Goal: Task Accomplishment & Management: Use online tool/utility

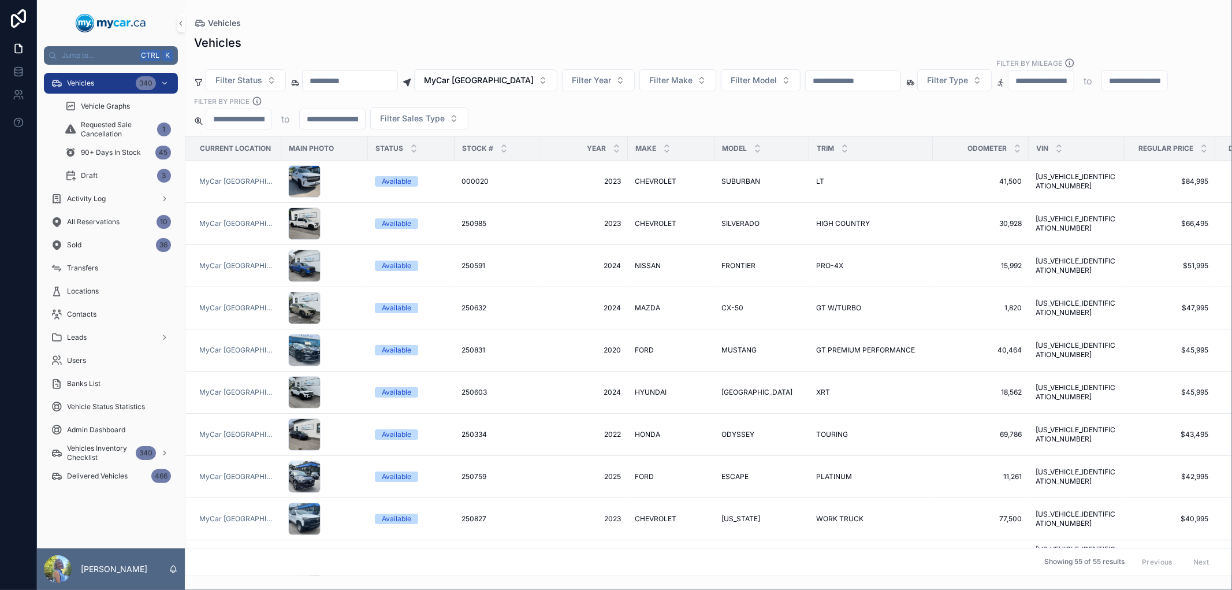
click at [823, 81] on input "scrollable content" at bounding box center [853, 81] width 95 height 16
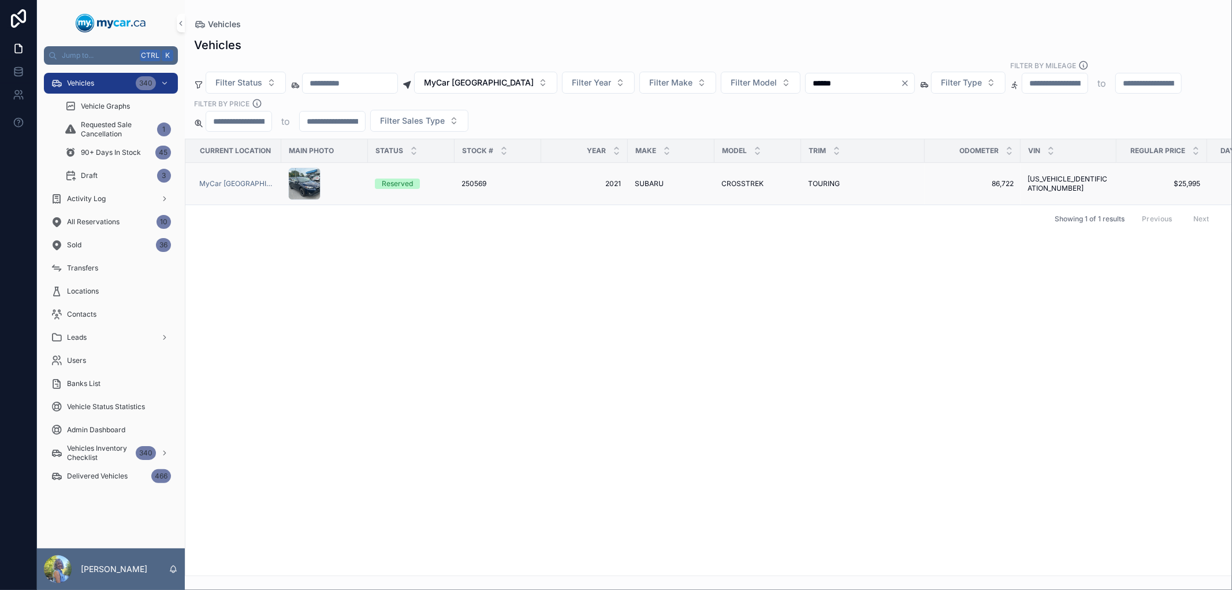
type input "******"
click at [466, 178] on td "250569 250569" at bounding box center [498, 184] width 87 height 42
click at [470, 183] on span "250569" at bounding box center [474, 183] width 25 height 9
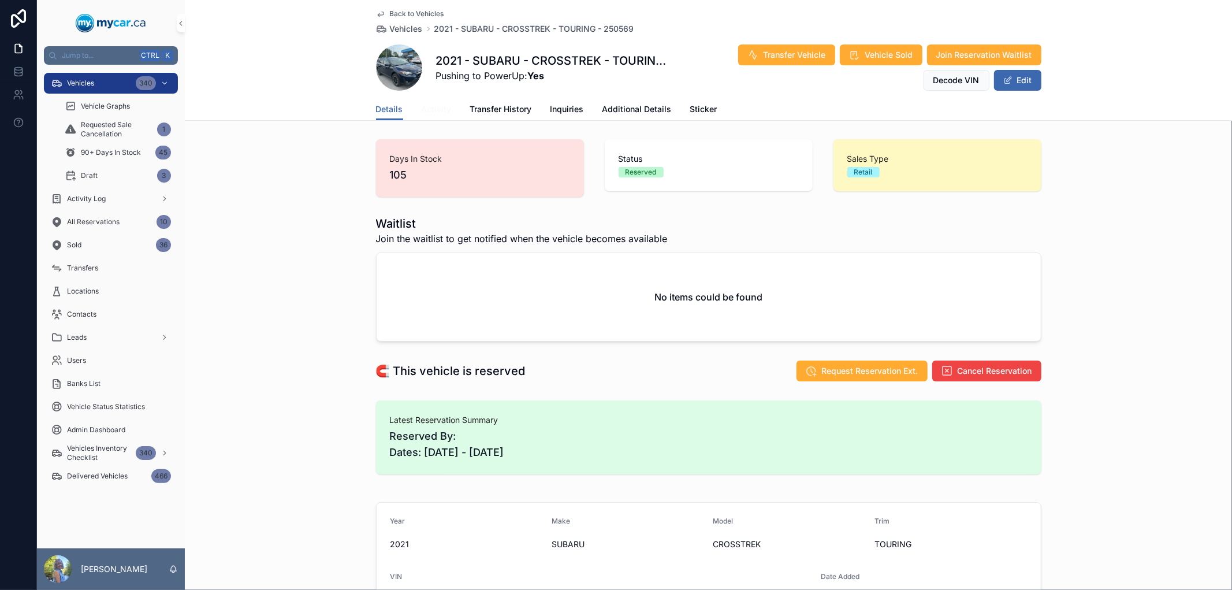
click at [429, 104] on span "Activity" at bounding box center [437, 109] width 30 height 12
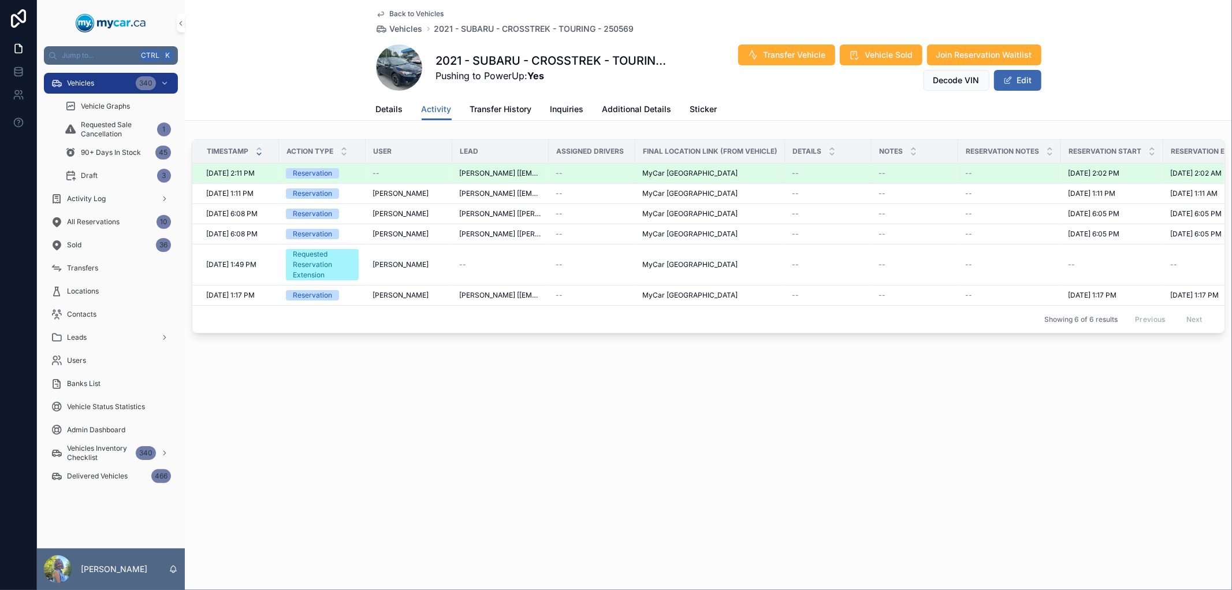
click at [490, 171] on span "JESSE HAMMOND [jhammond11@icloud.com]" at bounding box center [500, 173] width 83 height 9
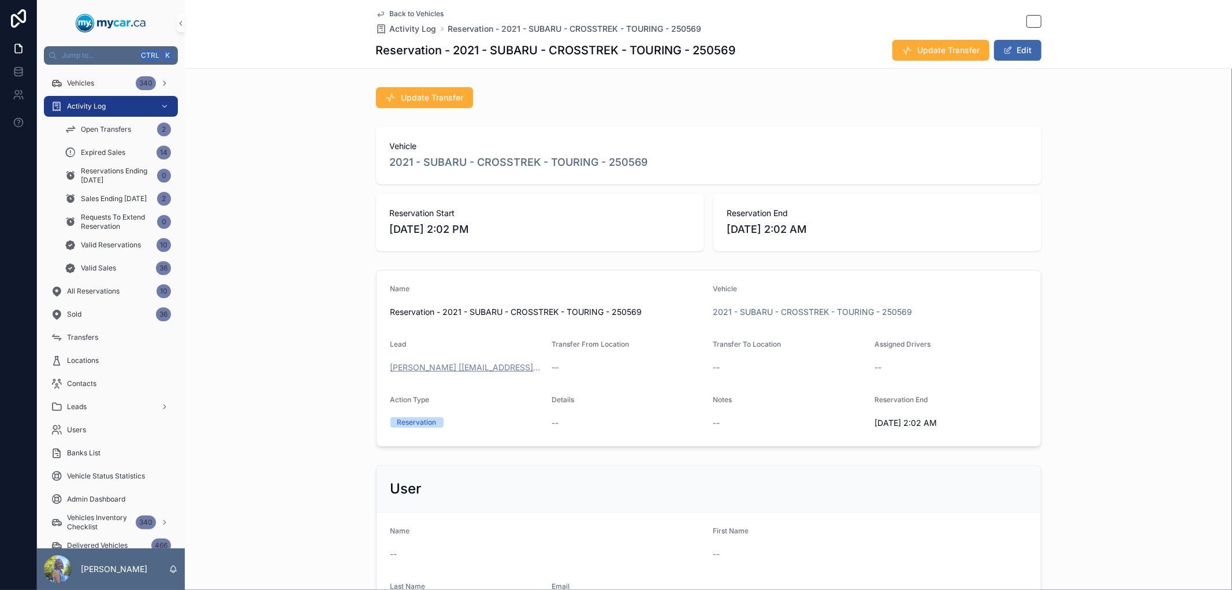
click at [458, 363] on span "JESSE HAMMOND [jhammond11@icloud.com]" at bounding box center [466, 368] width 152 height 12
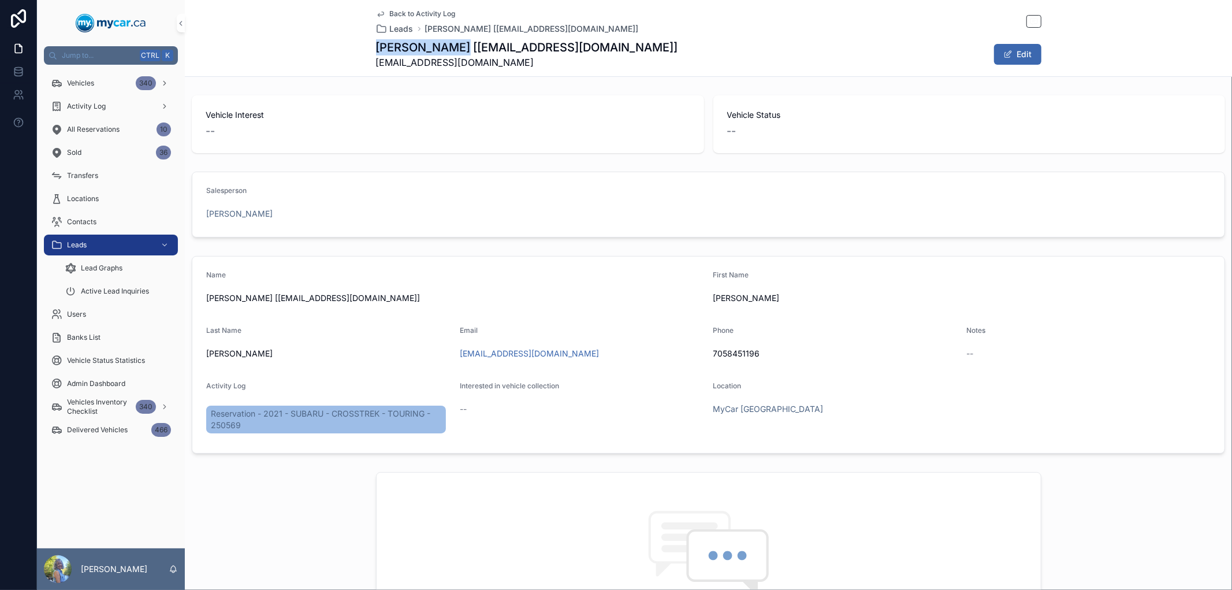
drag, startPoint x: 472, startPoint y: 46, endPoint x: 367, endPoint y: 51, distance: 105.8
click at [367, 51] on div "Back to Activity Log Leads JESSE HAMMOND [jhammond11@icloud.com] JESSE HAMMOND …" at bounding box center [708, 38] width 1047 height 77
copy h1 "JESSE HAMMOND"
click at [397, 14] on span "Back to Activity Log" at bounding box center [423, 13] width 66 height 9
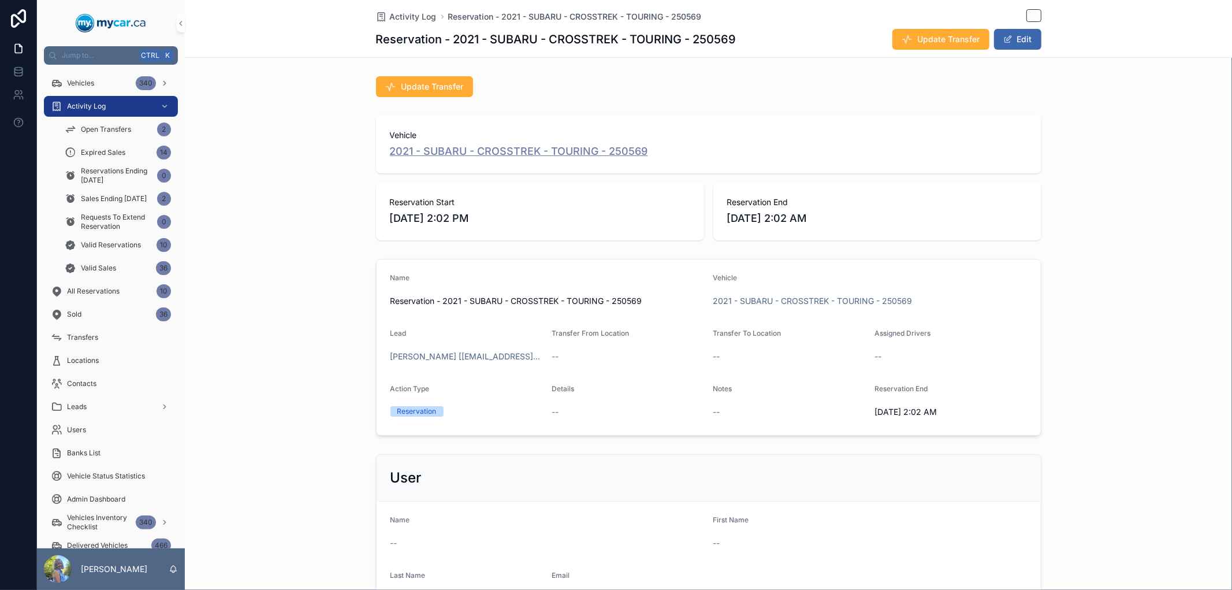
click at [504, 146] on span "2021 - SUBARU - CROSSTREK - TOURING - 250569" at bounding box center [519, 151] width 258 height 16
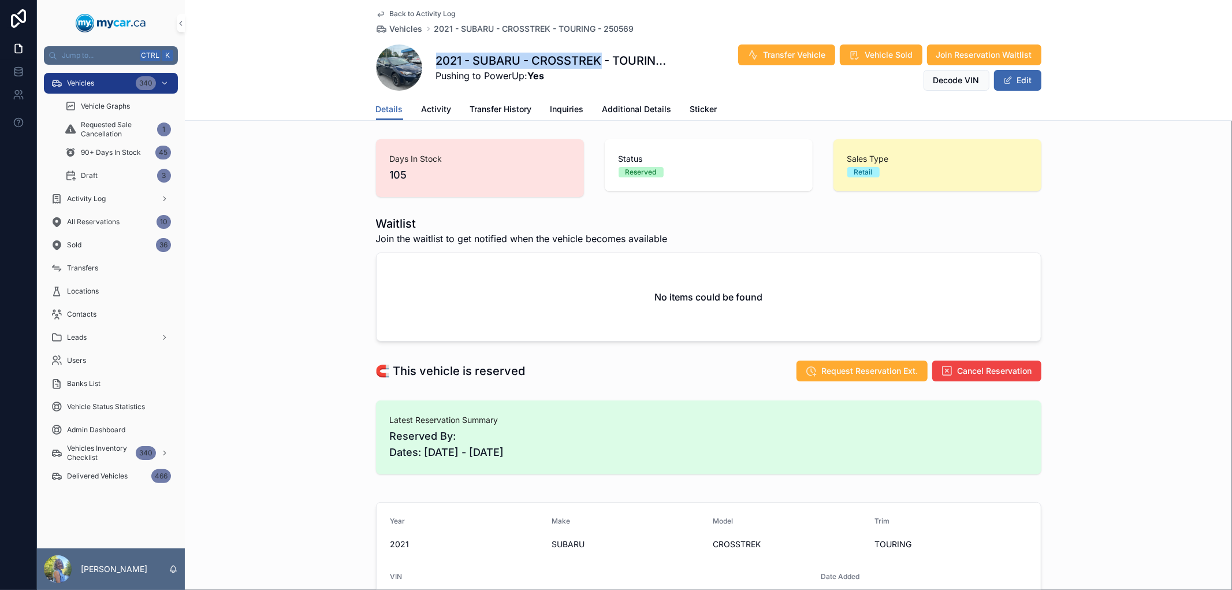
drag, startPoint x: 597, startPoint y: 57, endPoint x: 429, endPoint y: 62, distance: 167.6
click at [429, 62] on div "2021 - SUBARU - CROSSTREK - TOURING - 250569 Pushing to PowerUp: Yes Transfer V…" at bounding box center [708, 67] width 665 height 47
copy h1 "2021 - SUBARU - CROSSTREK"
click at [109, 81] on div "Vehicles 340" at bounding box center [111, 83] width 120 height 18
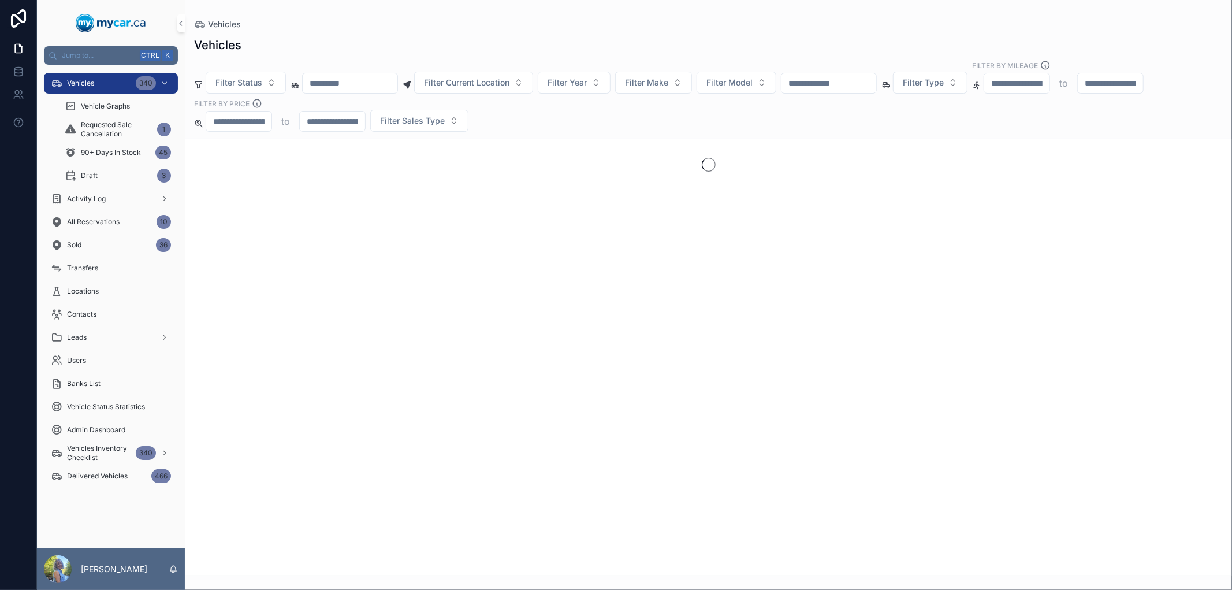
click at [841, 87] on input "scrollable content" at bounding box center [829, 83] width 95 height 16
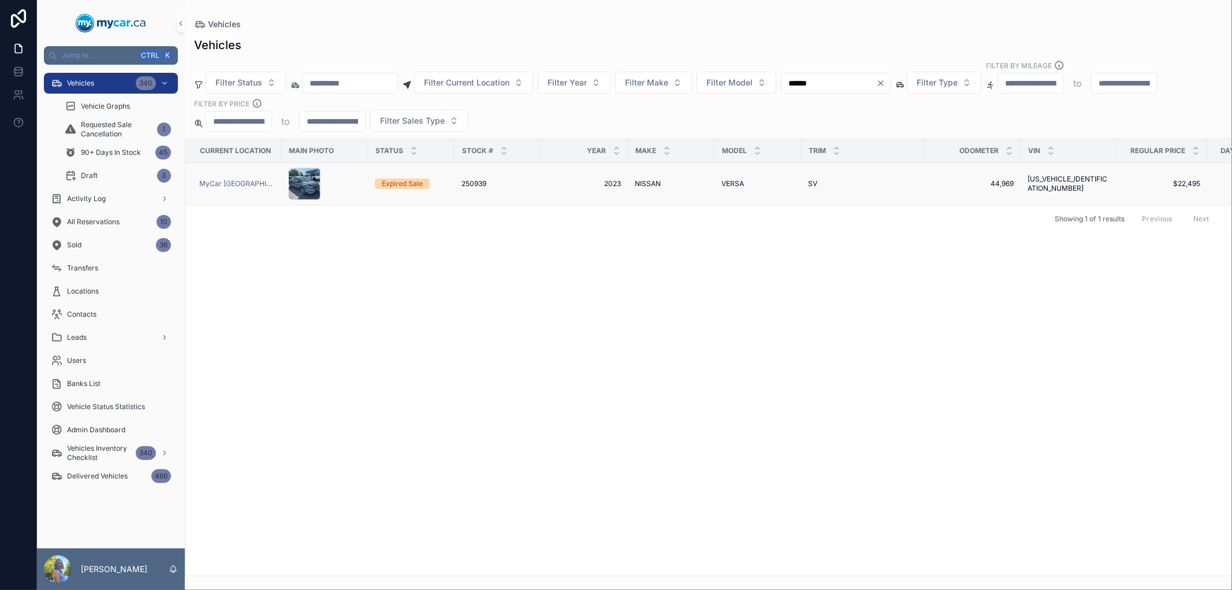
type input "******"
click at [464, 182] on span "250939" at bounding box center [474, 183] width 25 height 9
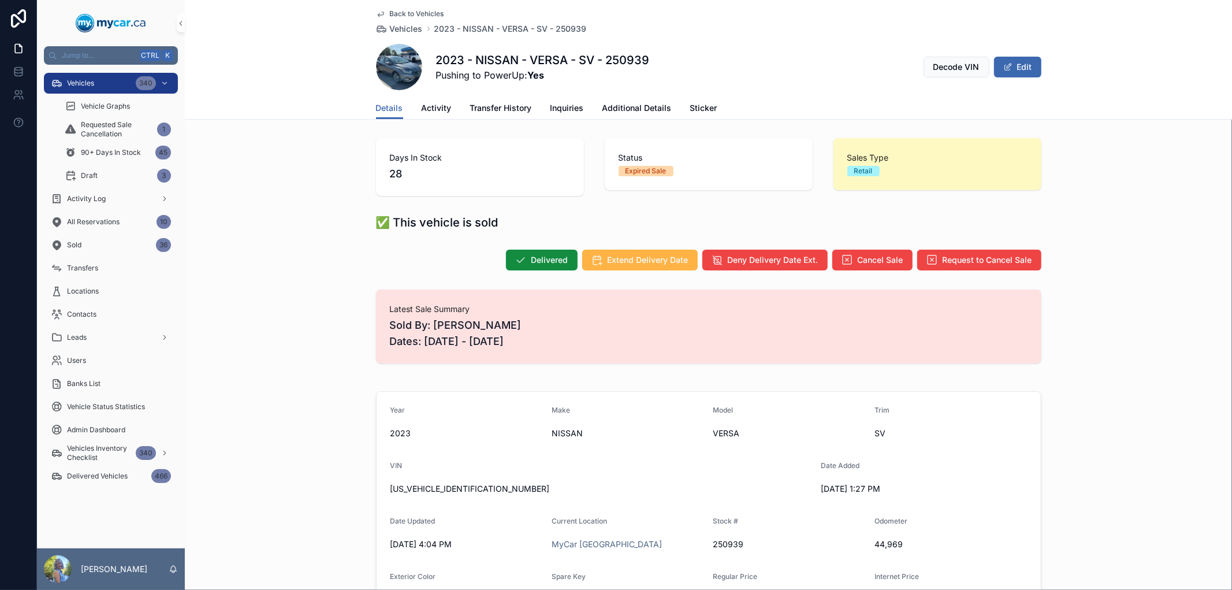
click at [613, 255] on span "Extend Delivery Date" at bounding box center [648, 260] width 81 height 12
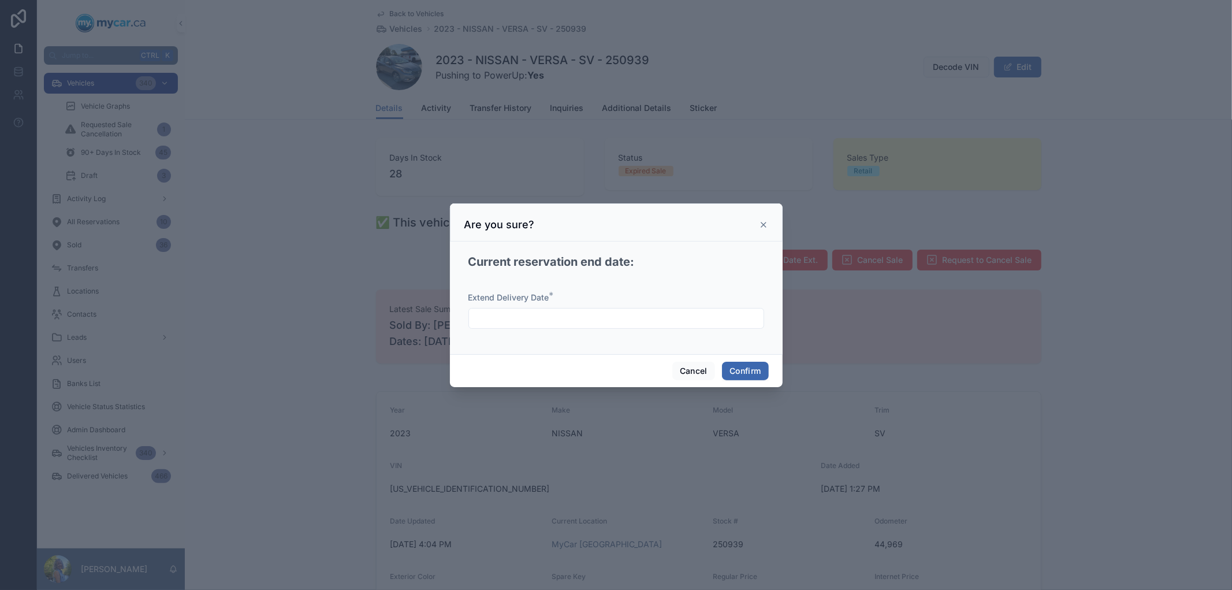
click at [621, 319] on input "text" at bounding box center [616, 318] width 295 height 16
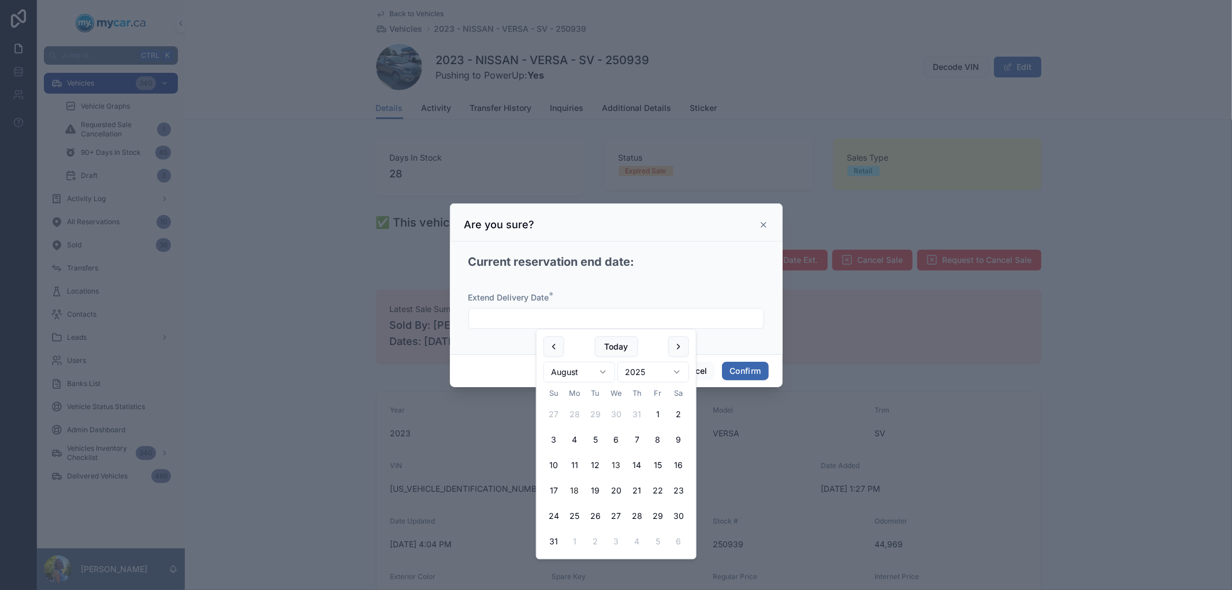
click at [574, 489] on button "18" at bounding box center [574, 490] width 21 height 21
type input "*********"
click at [758, 363] on button "Confirm" at bounding box center [745, 371] width 46 height 18
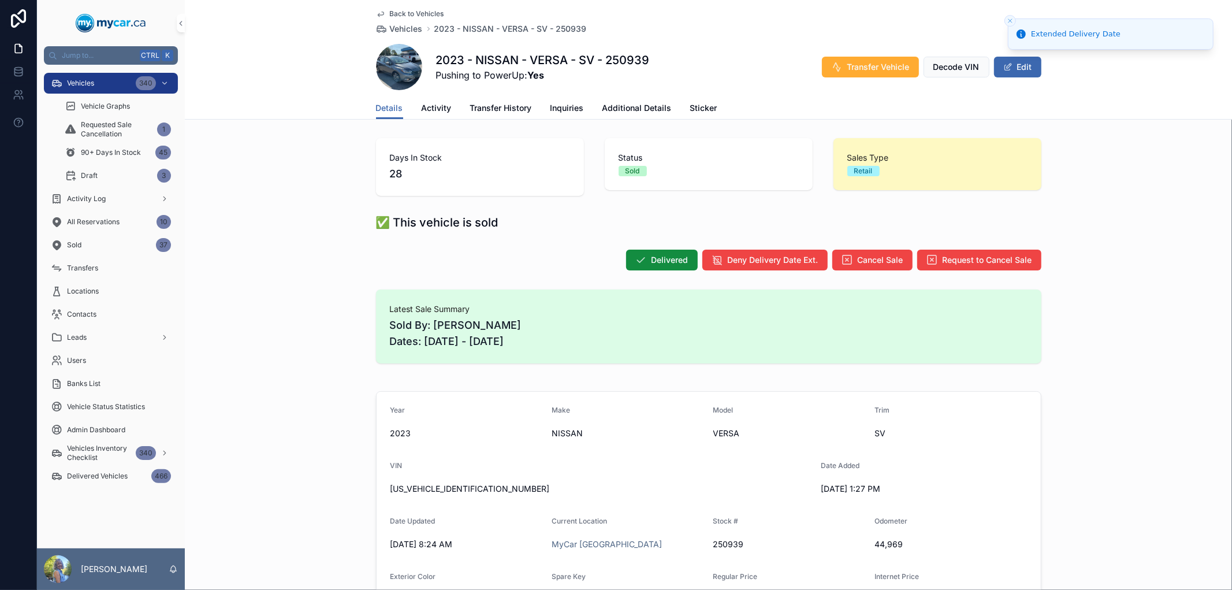
click at [1148, 302] on div "Latest Sale Summary Sold By: Allan Atkins Dates: 07/18/2025 - 08/18/2025" at bounding box center [708, 326] width 1047 height 83
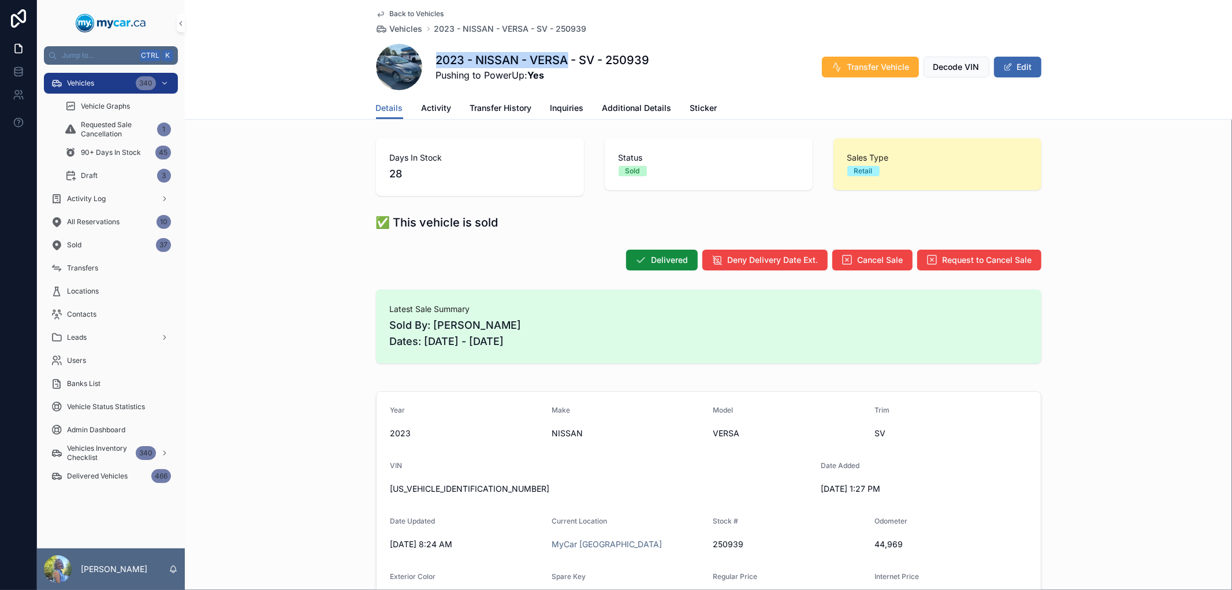
drag, startPoint x: 562, startPoint y: 55, endPoint x: 432, endPoint y: 49, distance: 130.1
click at [432, 49] on div "2023 - NISSAN - VERSA - SV - 250939 Pushing to PowerUp: Yes Transfer Vehicle De…" at bounding box center [708, 67] width 665 height 46
copy h1 "2023 - NISSAN - VERSA"
click at [437, 110] on span "Activity" at bounding box center [437, 108] width 30 height 12
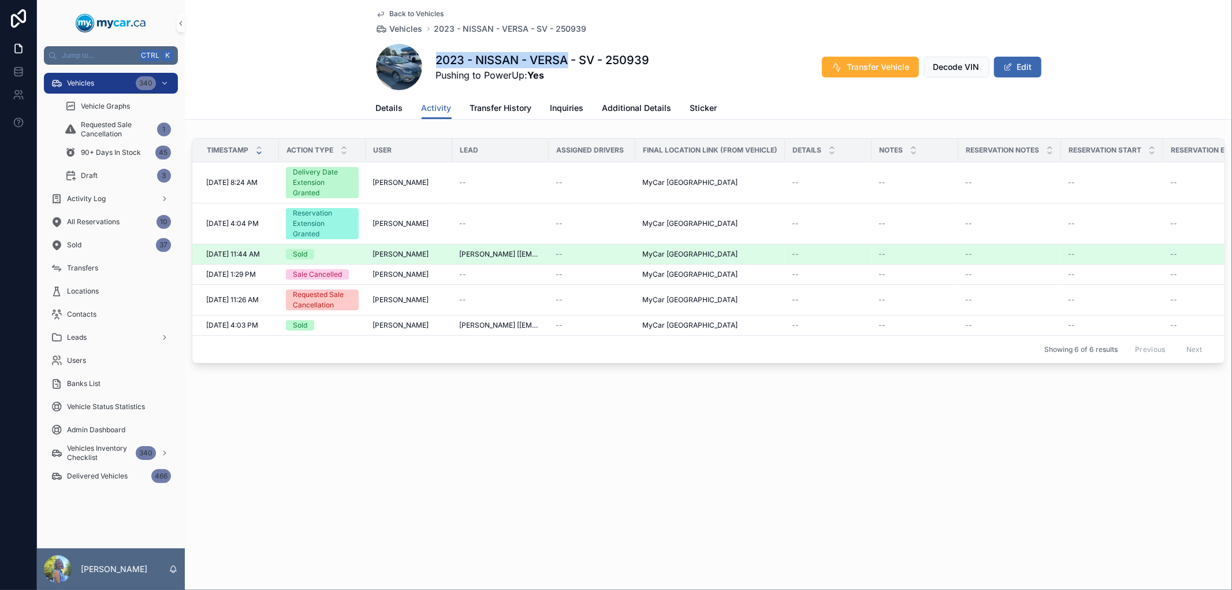
click at [472, 255] on span "MELISSA BERARD [melnberard@gmail.com]" at bounding box center [500, 254] width 83 height 9
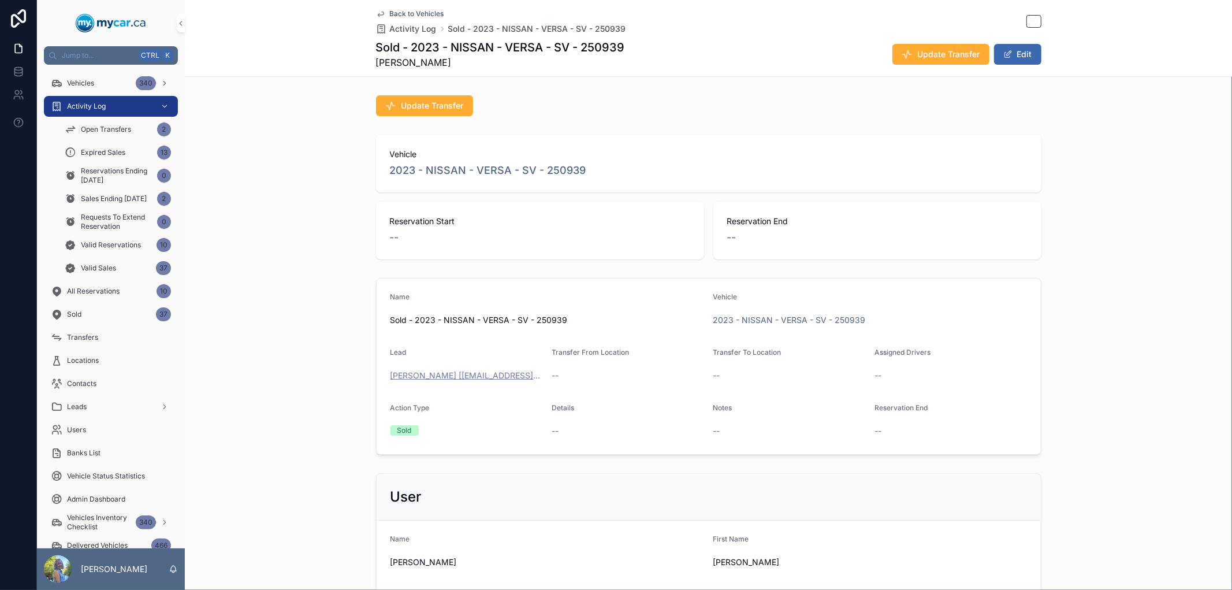
click at [452, 371] on span "MELISSA BERARD [melnberard@gmail.com]" at bounding box center [466, 376] width 152 height 12
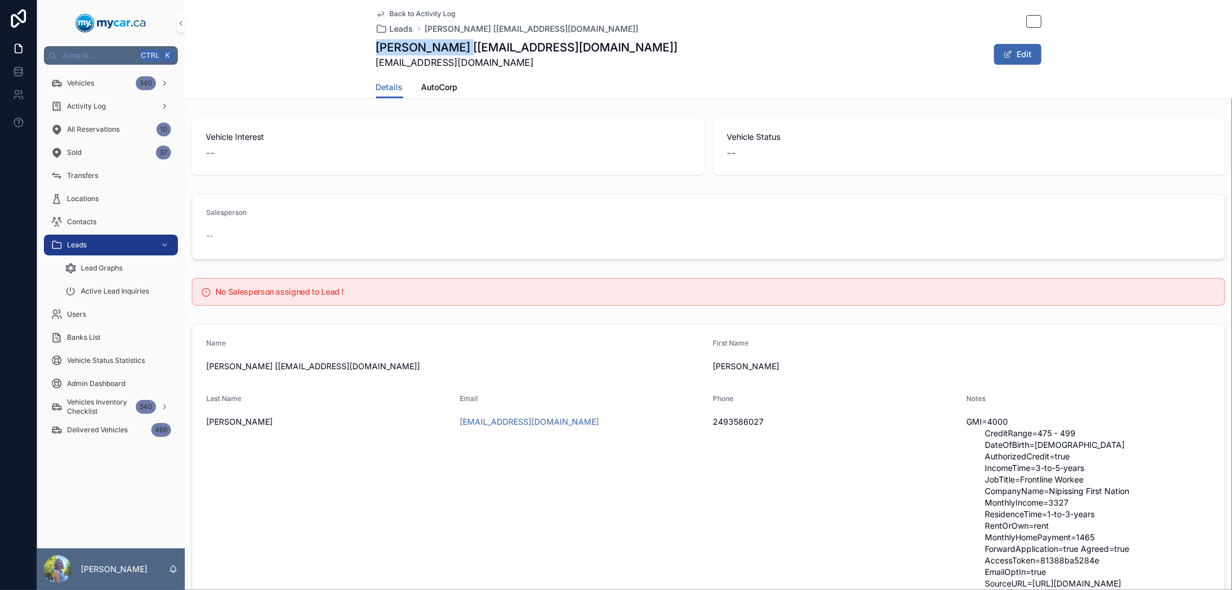
drag, startPoint x: 470, startPoint y: 47, endPoint x: 373, endPoint y: 44, distance: 97.1
click at [376, 44] on h1 "MELISSA BERARD [melnberard@gmail.com]" at bounding box center [527, 47] width 302 height 16
copy h1 "MELISSA BERARD"
click at [73, 83] on span "Vehicles" at bounding box center [80, 83] width 27 height 9
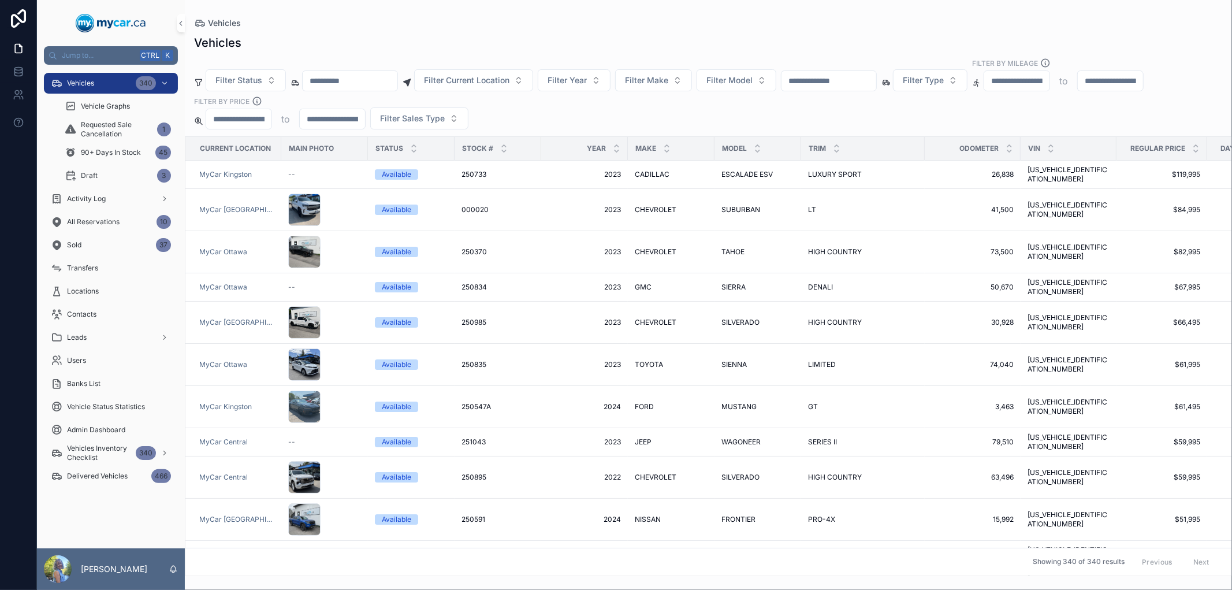
click at [870, 85] on input "scrollable content" at bounding box center [829, 81] width 95 height 16
paste input "******"
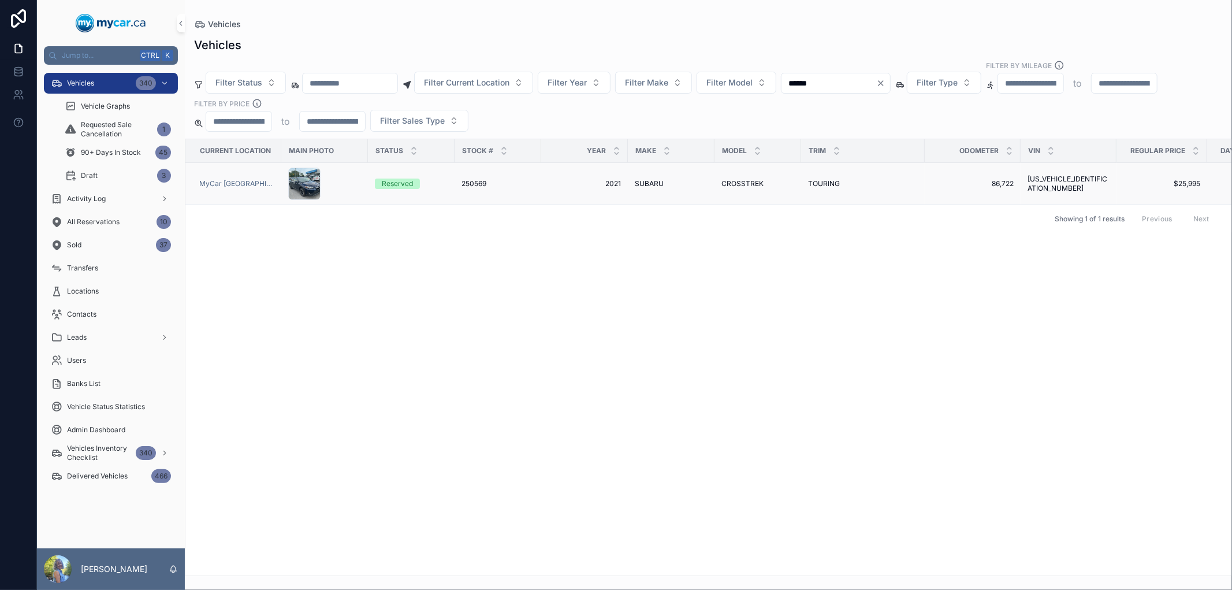
type input "******"
click at [477, 187] on span "250569" at bounding box center [474, 183] width 25 height 9
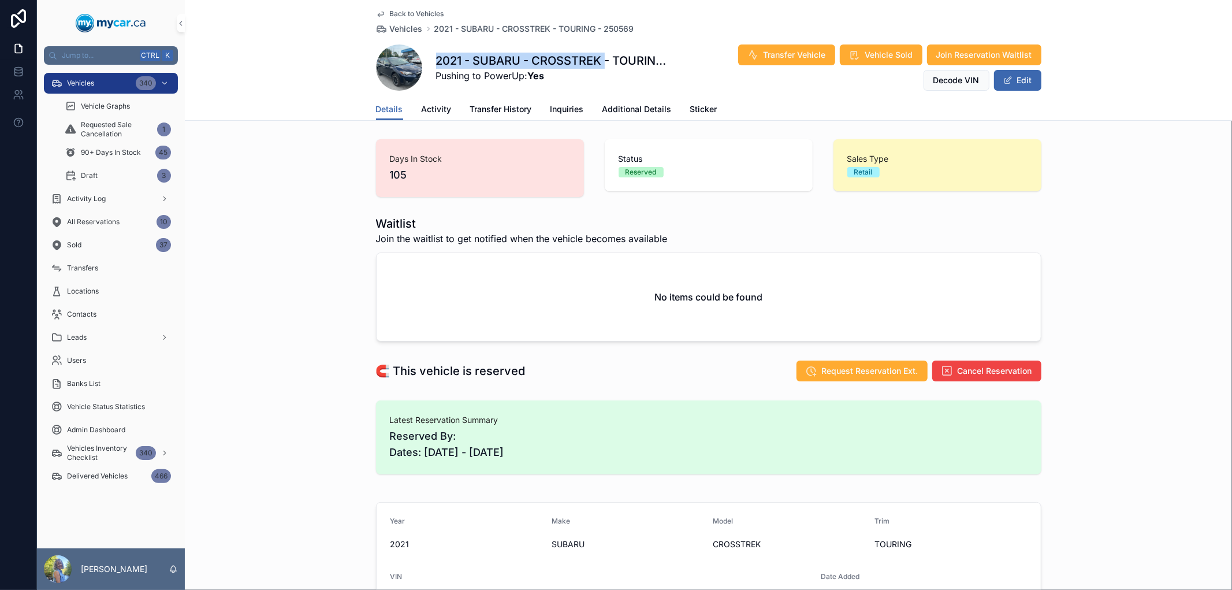
drag, startPoint x: 600, startPoint y: 59, endPoint x: 432, endPoint y: 61, distance: 167.5
click at [436, 61] on h1 "2021 - SUBARU - CROSSTREK - TOURING - 250569" at bounding box center [555, 61] width 238 height 16
copy h1 "2021 - SUBARU - CROSSTREK"
click at [93, 77] on div "Vehicles 340" at bounding box center [111, 83] width 120 height 18
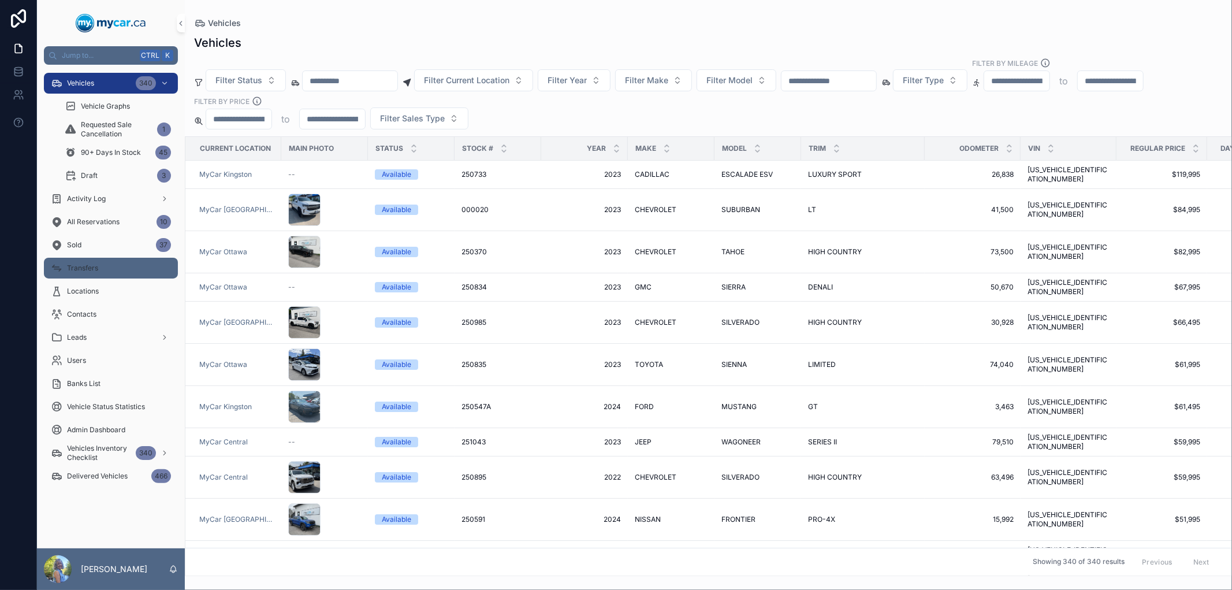
click at [78, 263] on span "Transfers" at bounding box center [82, 267] width 31 height 9
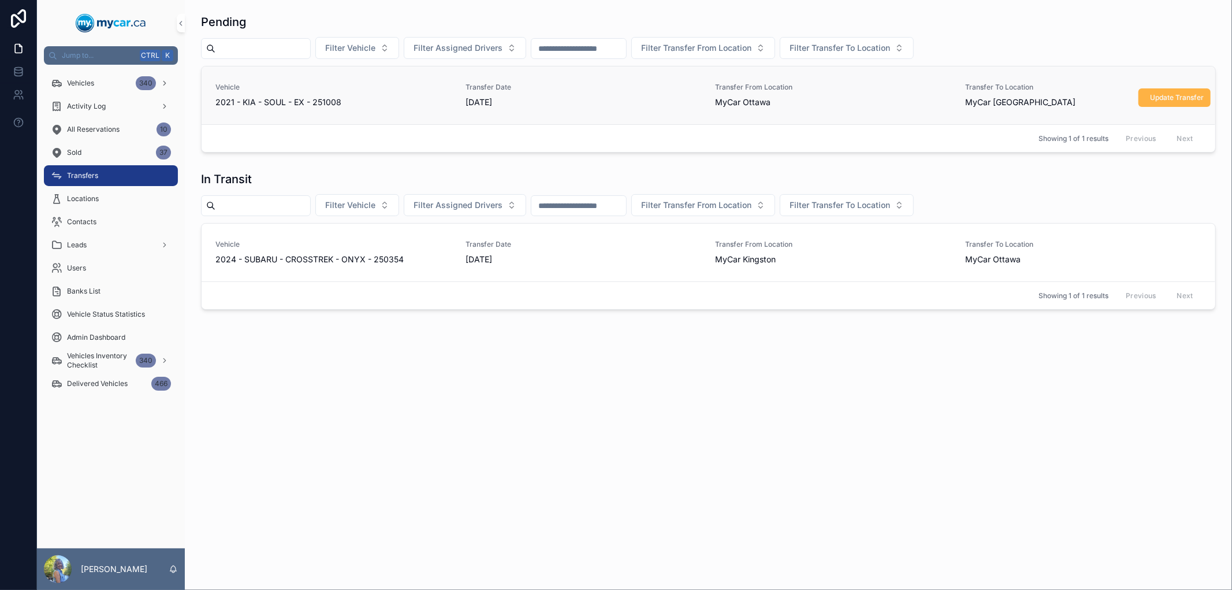
click at [1170, 98] on span "Update Transfer" at bounding box center [1177, 97] width 54 height 9
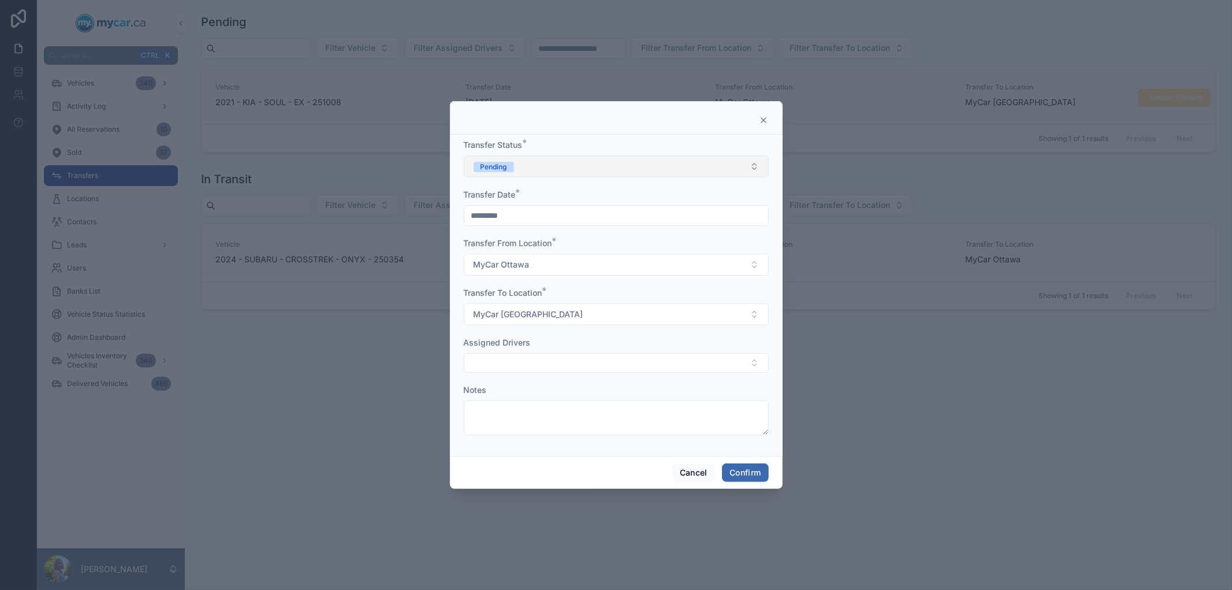
click at [573, 170] on button "Pending" at bounding box center [616, 166] width 305 height 22
click at [529, 244] on div "Completed" at bounding box center [615, 247] width 299 height 17
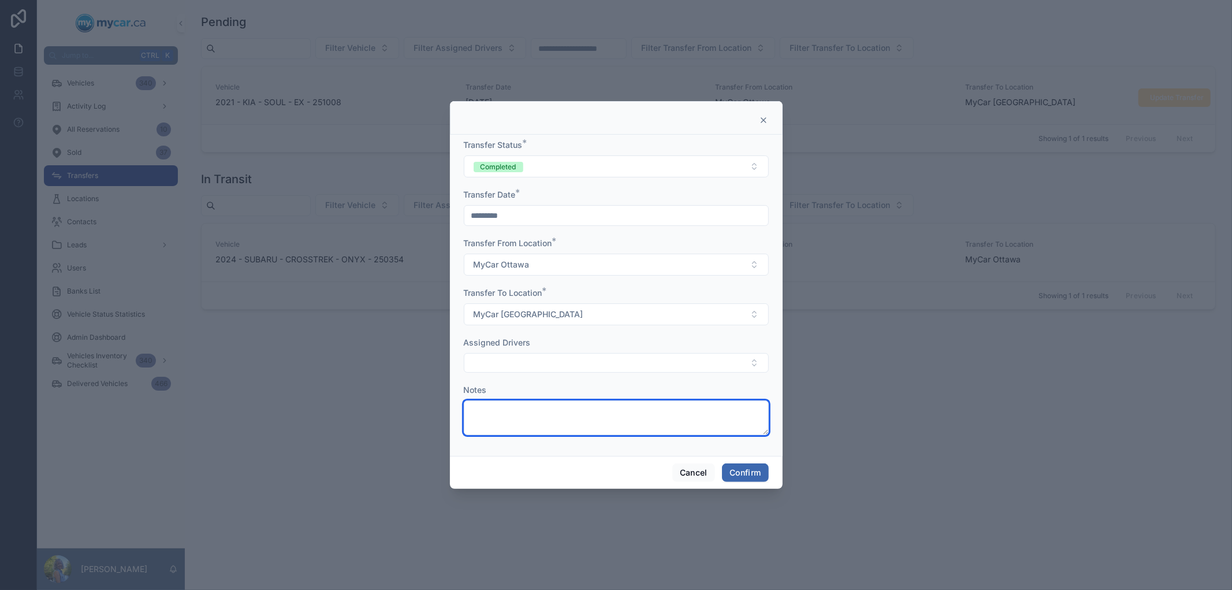
click at [544, 420] on textarea at bounding box center [616, 417] width 305 height 35
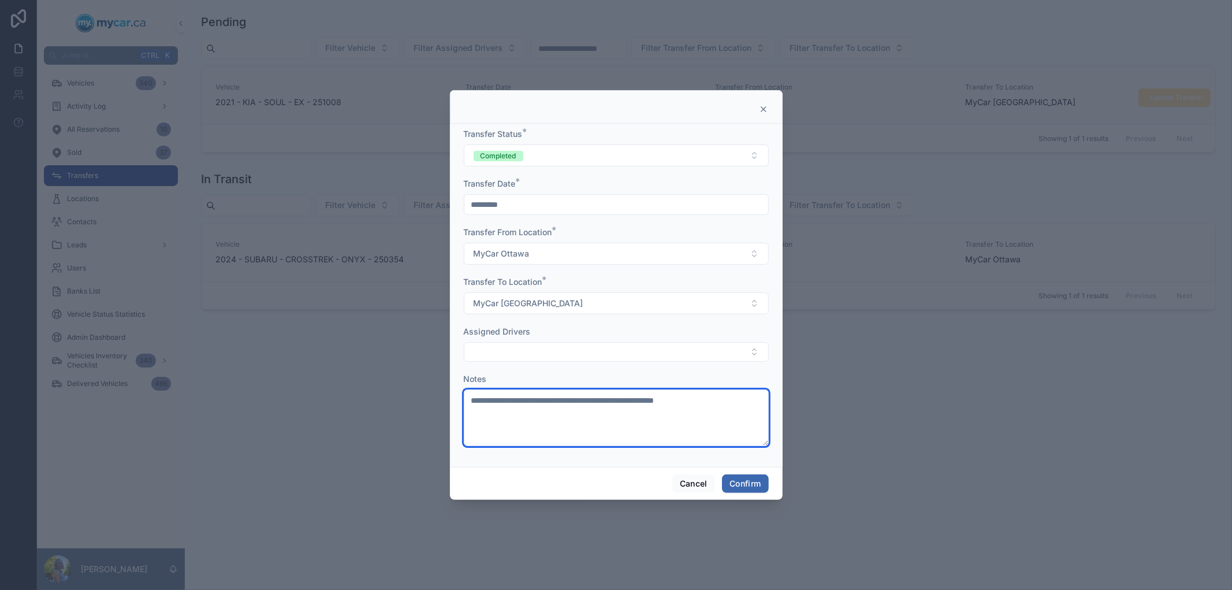
drag, startPoint x: 736, startPoint y: 399, endPoint x: 708, endPoint y: 404, distance: 29.3
click at [708, 404] on textarea "**********" at bounding box center [616, 417] width 305 height 57
type textarea "**********"
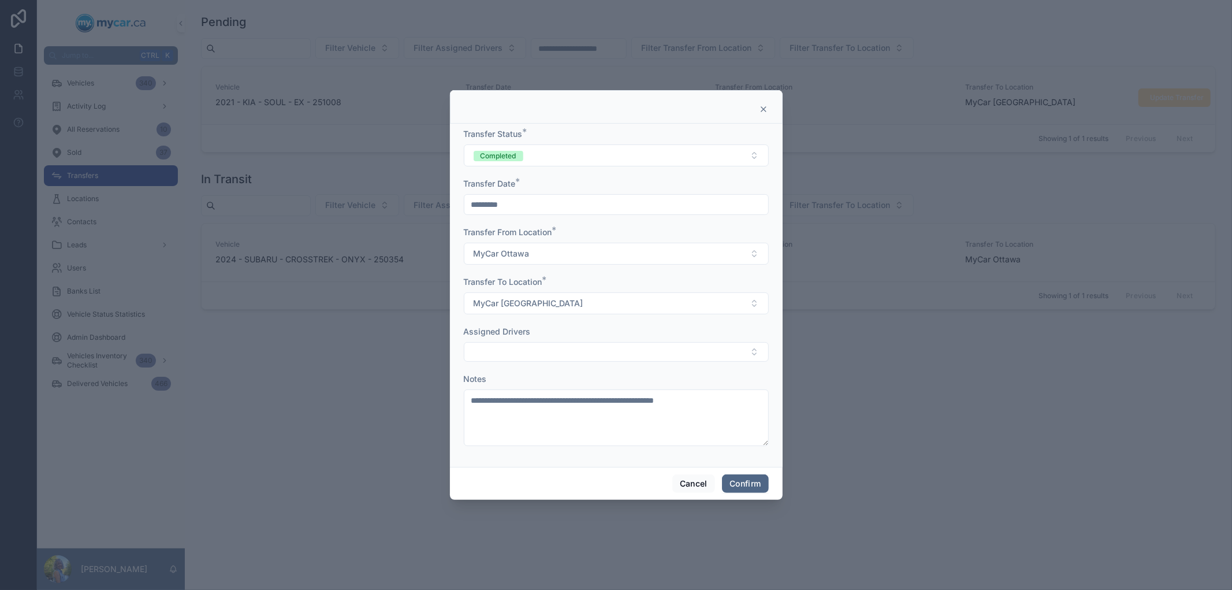
click at [754, 483] on button "Confirm" at bounding box center [745, 483] width 46 height 18
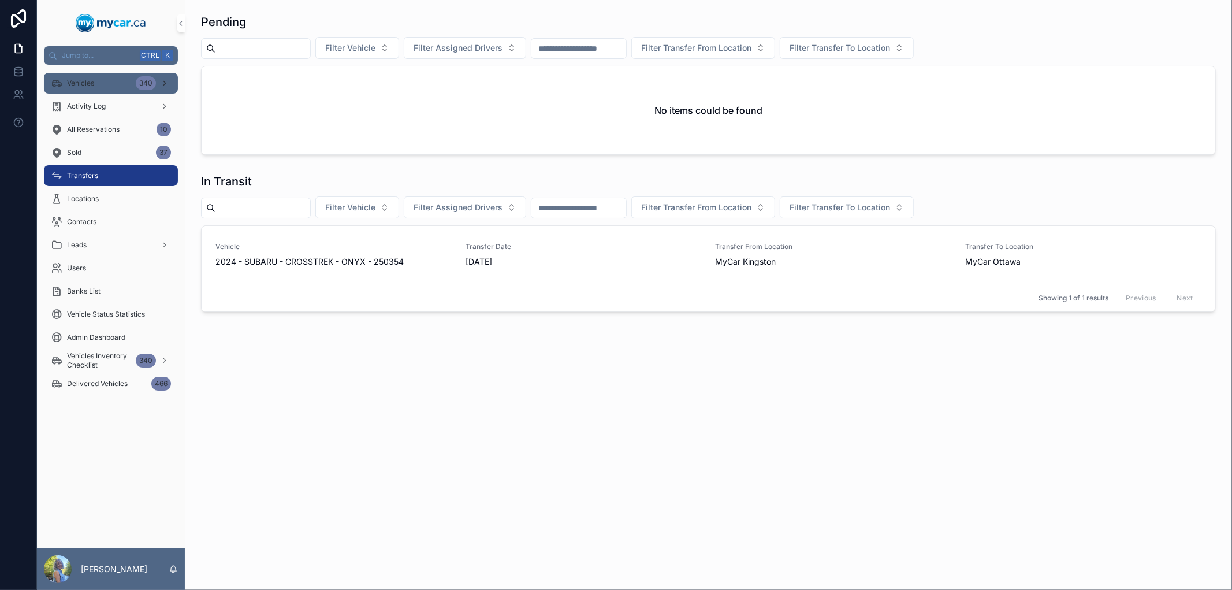
click at [116, 78] on div "Vehicles 340" at bounding box center [111, 83] width 120 height 18
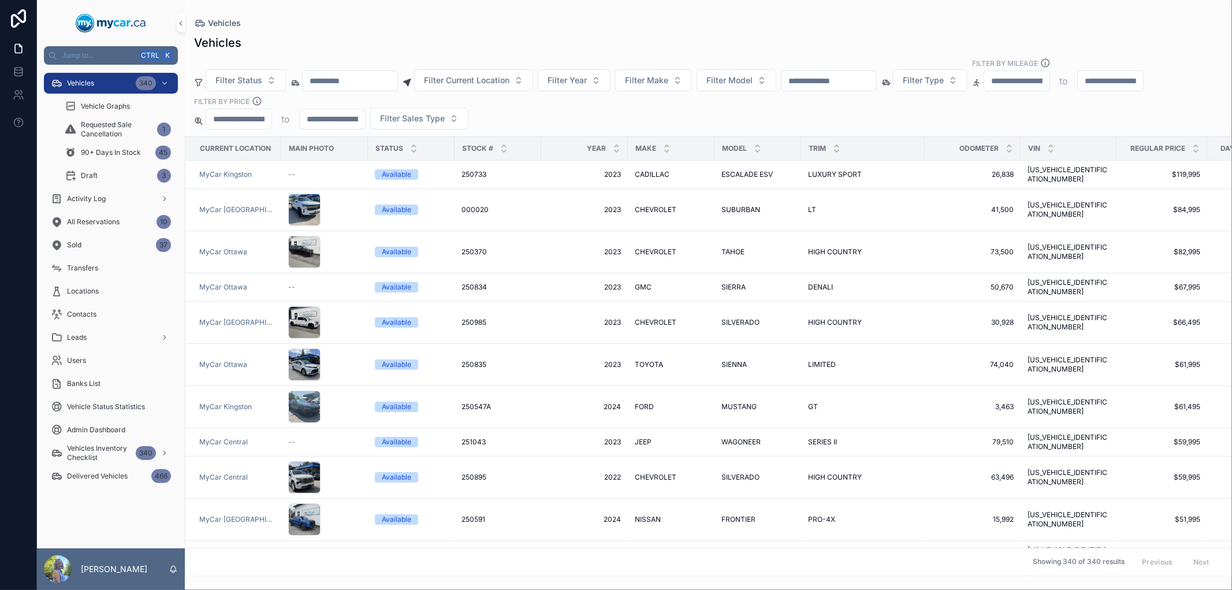
click at [870, 81] on input "scrollable content" at bounding box center [829, 81] width 95 height 16
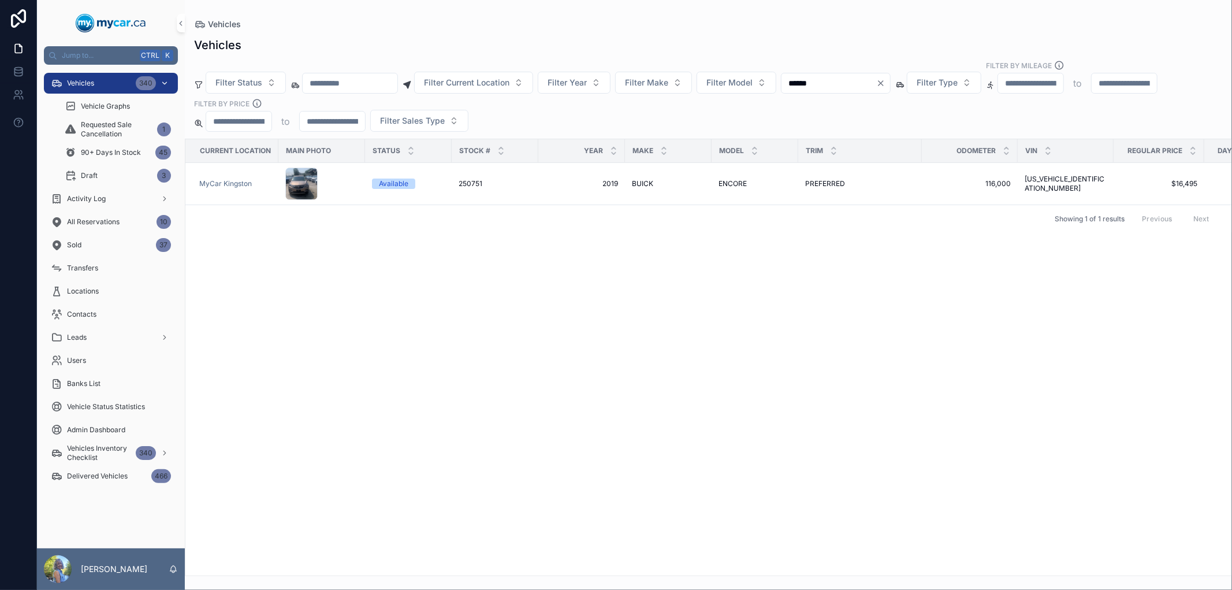
click at [90, 74] on div "Vehicles 340" at bounding box center [111, 83] width 120 height 18
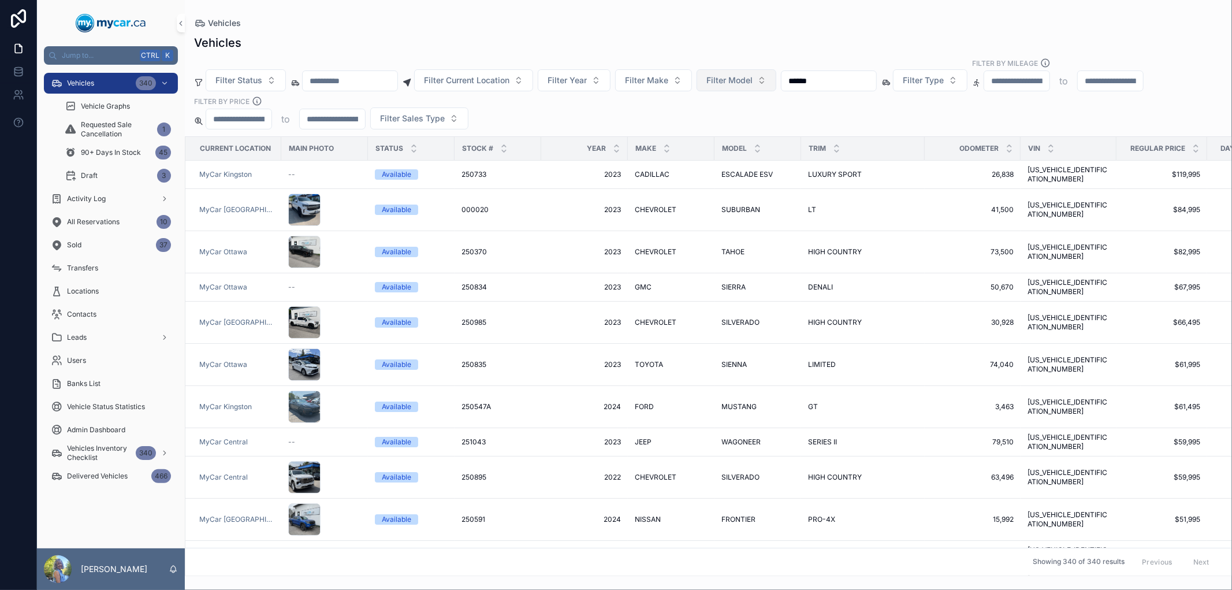
drag, startPoint x: 869, startPoint y: 80, endPoint x: 795, endPoint y: 79, distance: 73.4
click at [795, 79] on div "Filter Status Filter Current Location Filter Year Filter Make Filter Model ****…" at bounding box center [708, 94] width 1047 height 72
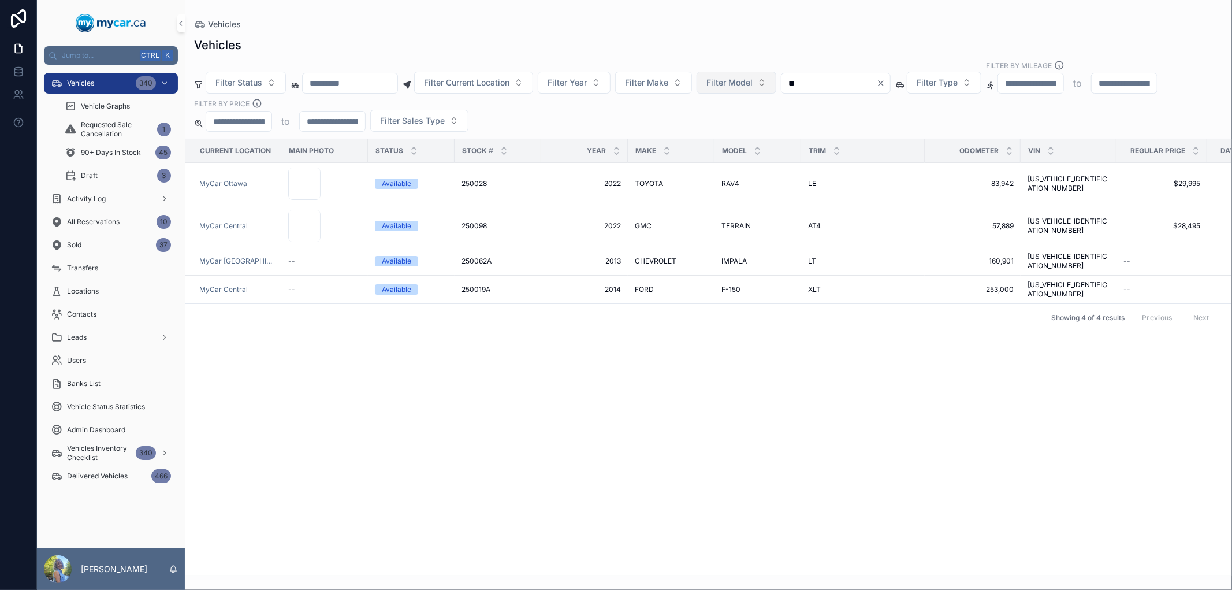
type input "*"
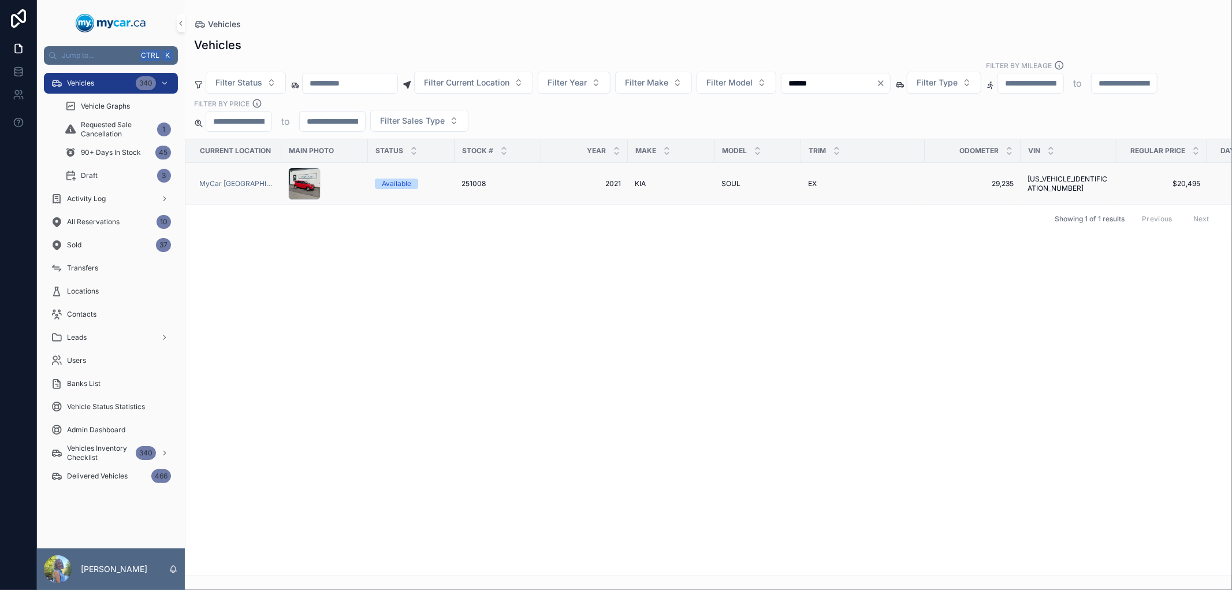
type input "******"
click at [466, 182] on span "251008" at bounding box center [474, 183] width 24 height 9
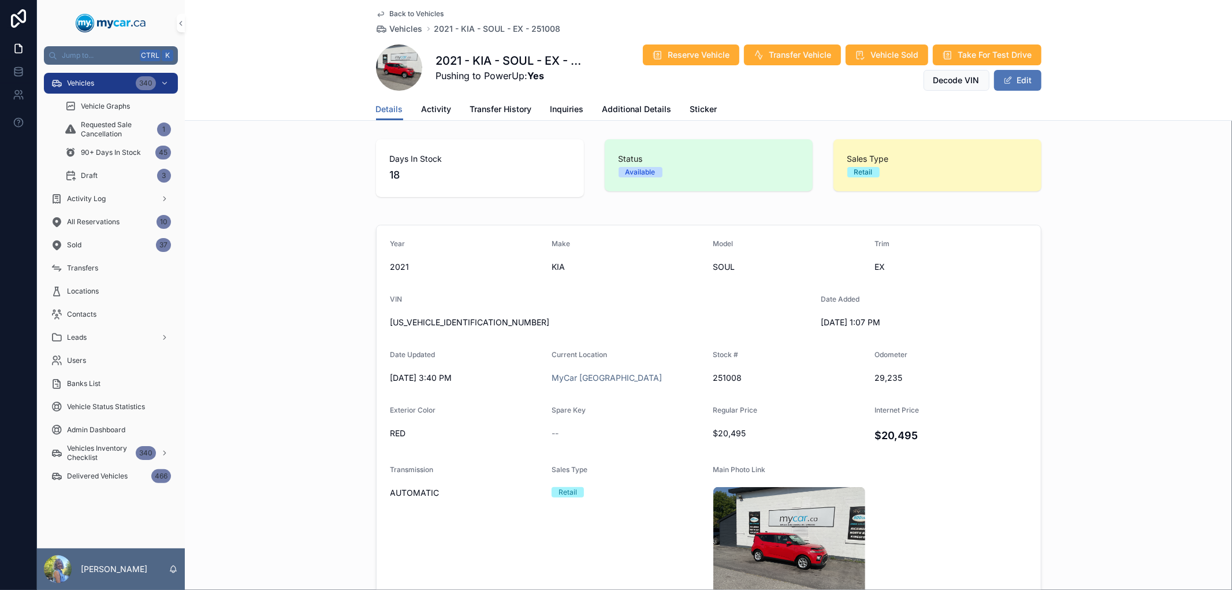
click at [1014, 77] on button "Edit" at bounding box center [1017, 80] width 47 height 21
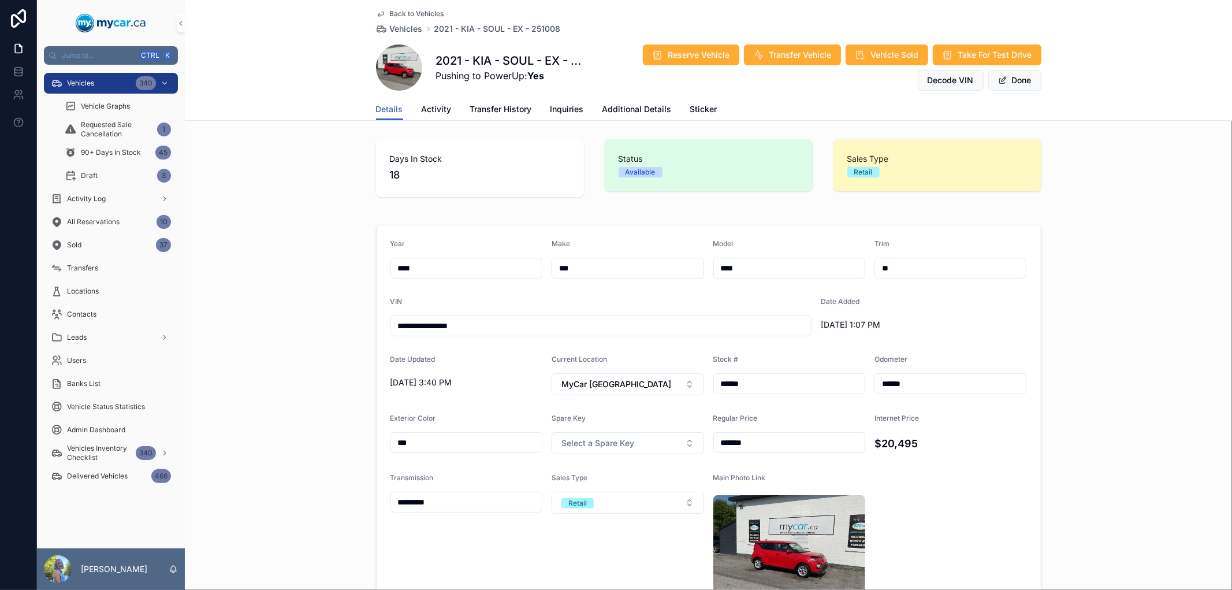
drag, startPoint x: 911, startPoint y: 380, endPoint x: 855, endPoint y: 380, distance: 56.0
click at [855, 380] on form "**********" at bounding box center [709, 425] width 664 height 401
paste input "scrollable content"
type input "******"
click at [1011, 77] on button "Done" at bounding box center [1014, 80] width 53 height 21
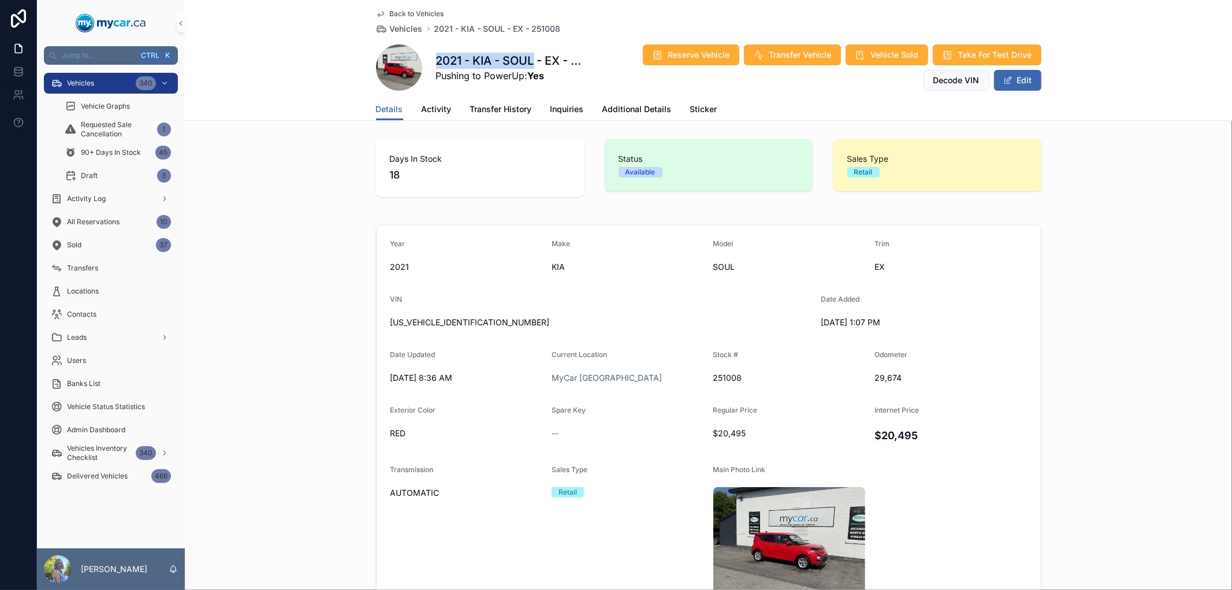
drag, startPoint x: 531, startPoint y: 57, endPoint x: 430, endPoint y: 64, distance: 101.9
click at [430, 64] on div "2021 - KIA - SOUL - EX - 251008 Pushing to PowerUp: Yes Reserve Vehicle Transfe…" at bounding box center [708, 67] width 665 height 47
copy h1 "2021 - KIA - SOUL"
drag, startPoint x: 483, startPoint y: 322, endPoint x: 382, endPoint y: 318, distance: 101.8
click at [382, 318] on form "Year 2021 Make KIA Model SOUL Trim EX VIN KNDJ33AU4M7750108 Date Added 7/25/202…" at bounding box center [709, 421] width 664 height 393
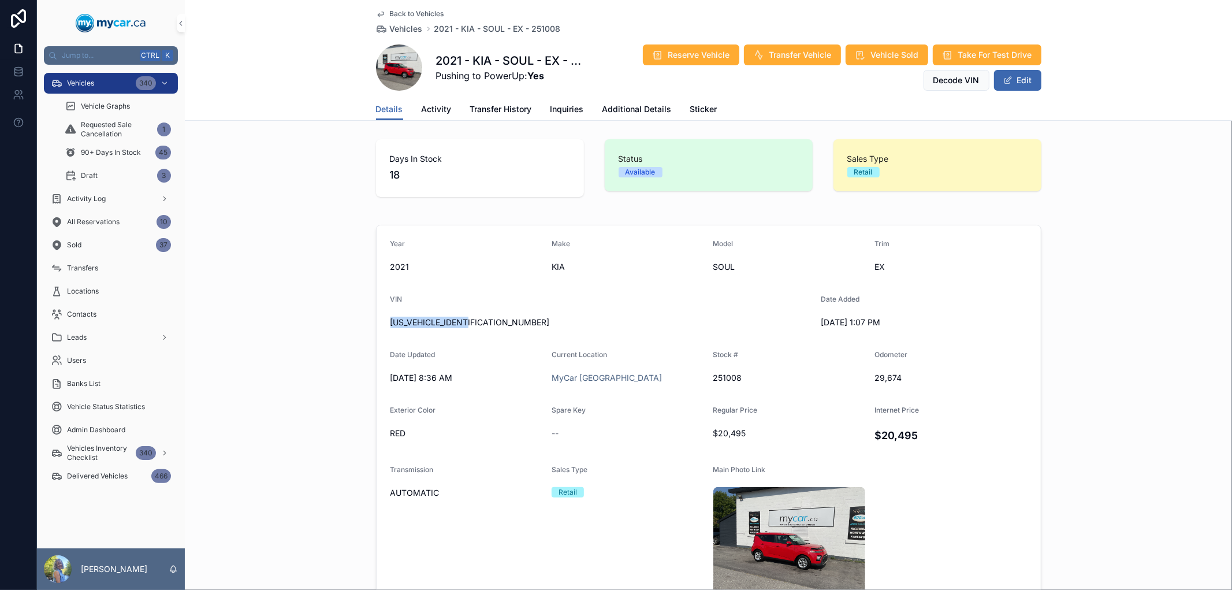
copy span "KNDJ33AU4M7750108"
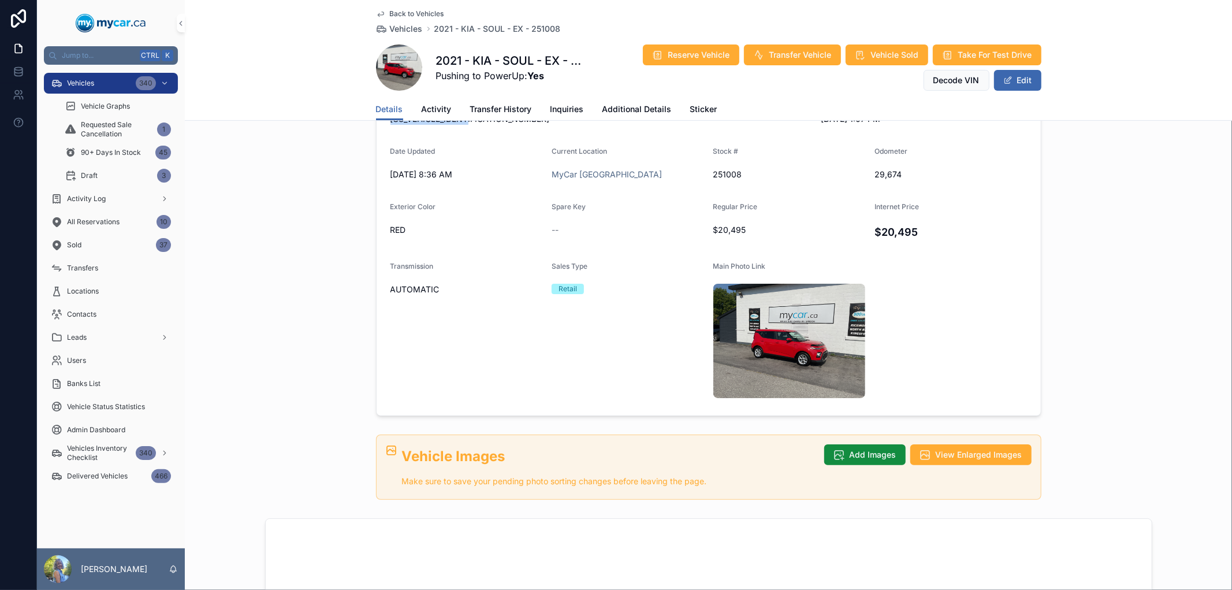
scroll to position [192, 0]
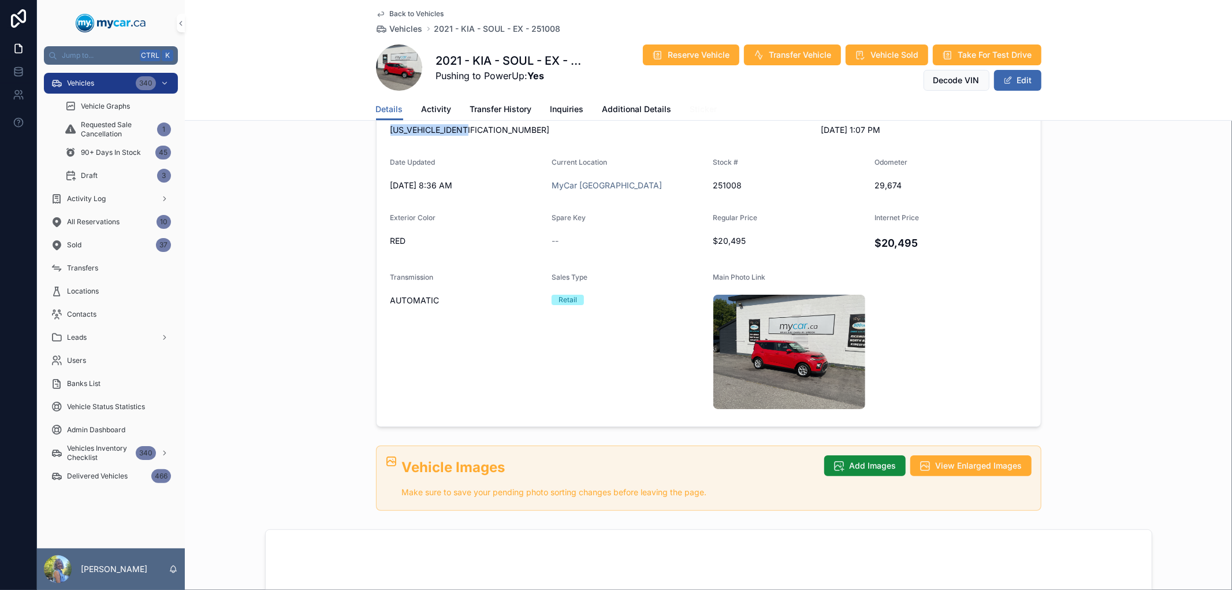
click at [691, 108] on span "Sticker" at bounding box center [703, 109] width 27 height 12
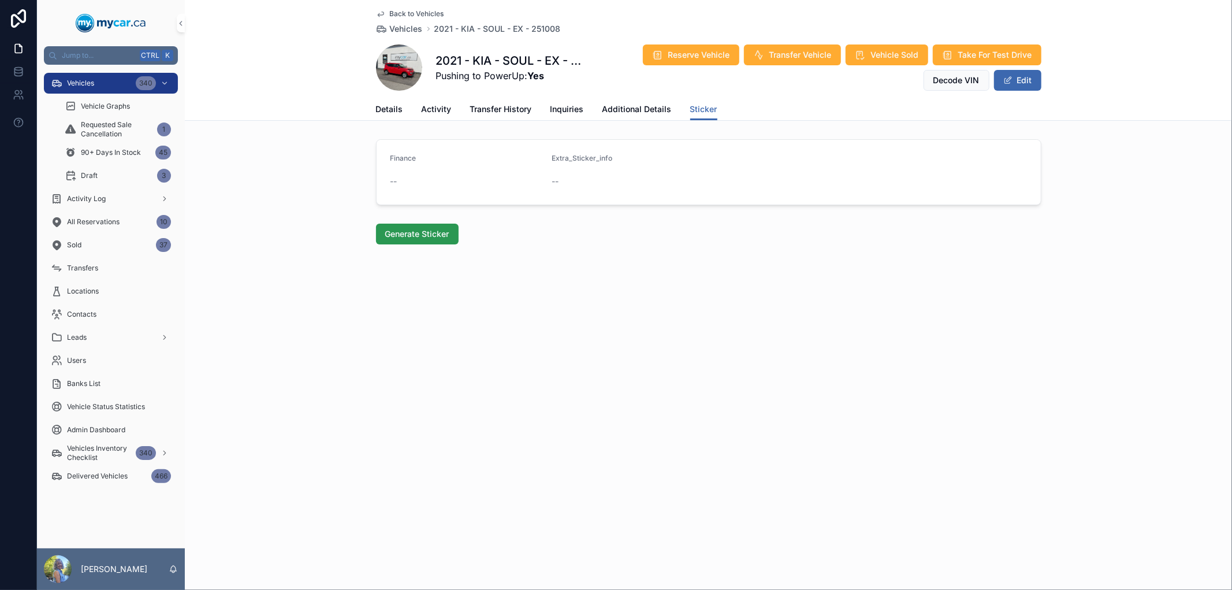
click at [410, 235] on span "Generate Sticker" at bounding box center [417, 234] width 64 height 12
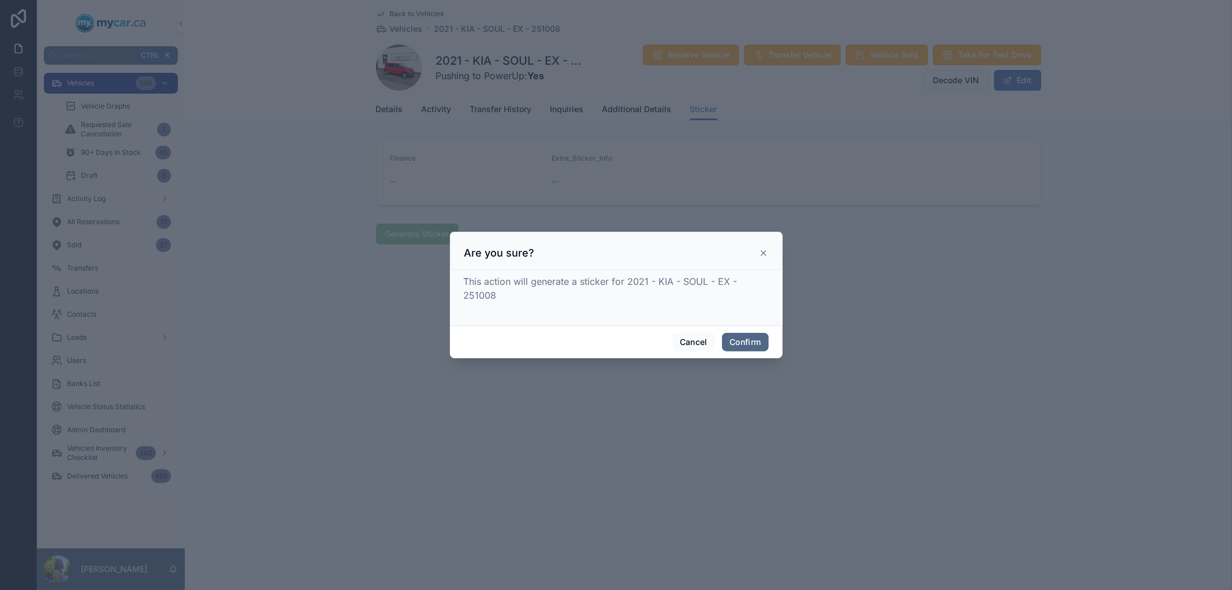
click at [753, 338] on button "Confirm" at bounding box center [745, 342] width 46 height 18
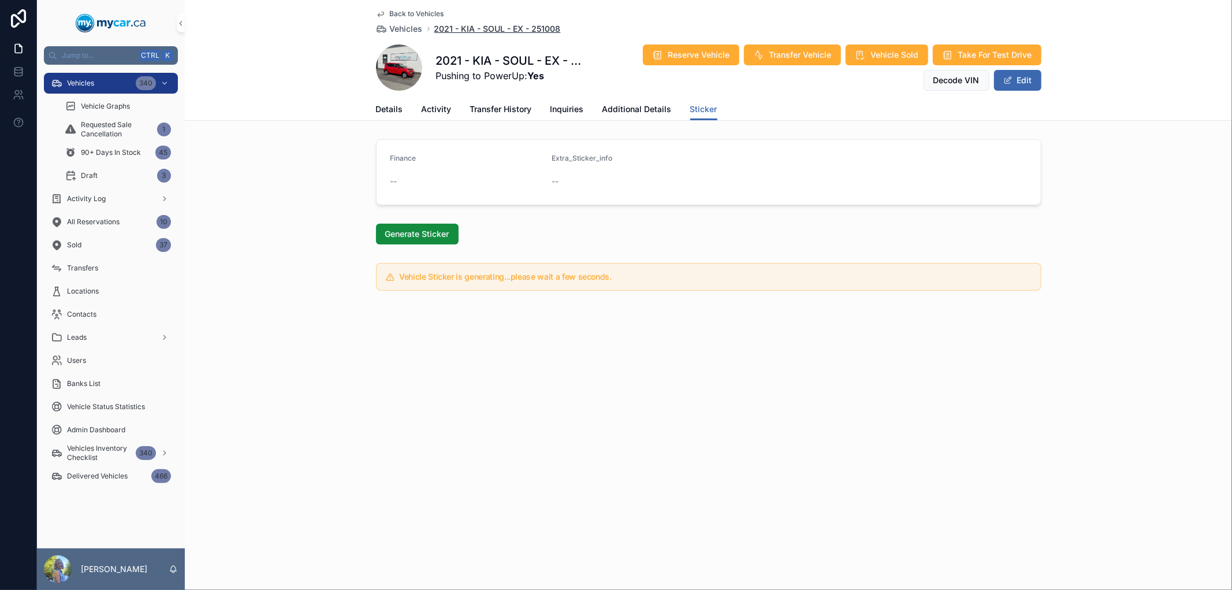
click at [497, 31] on span "2021 - KIA - SOUL - EX - 251008" at bounding box center [497, 29] width 126 height 12
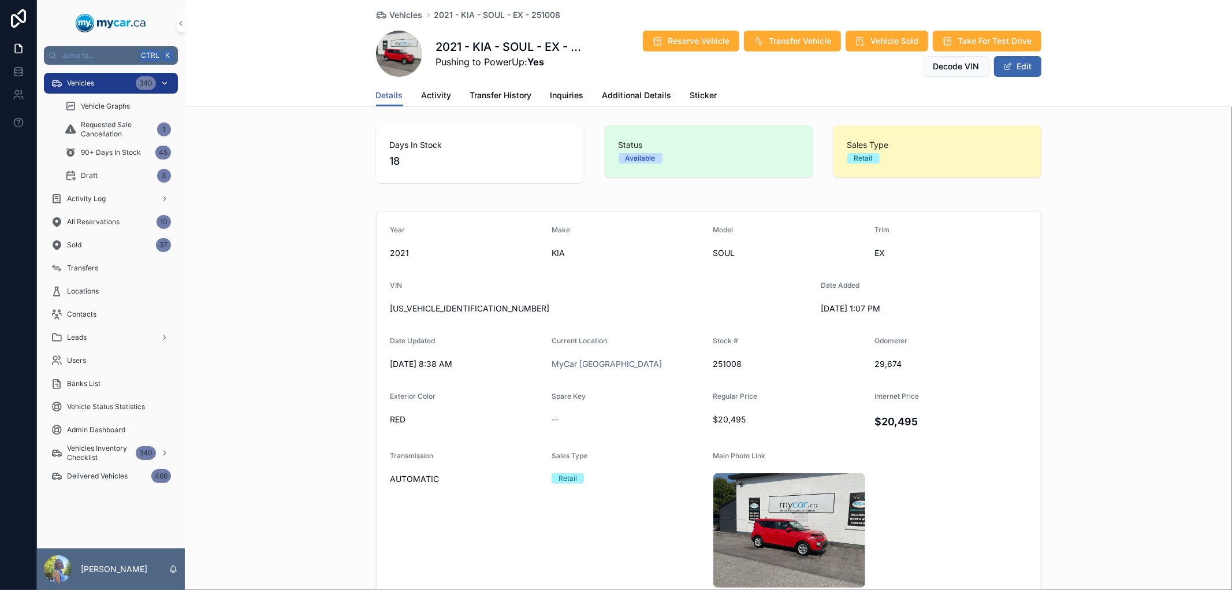
click at [110, 87] on div "Vehicles 340" at bounding box center [111, 83] width 120 height 18
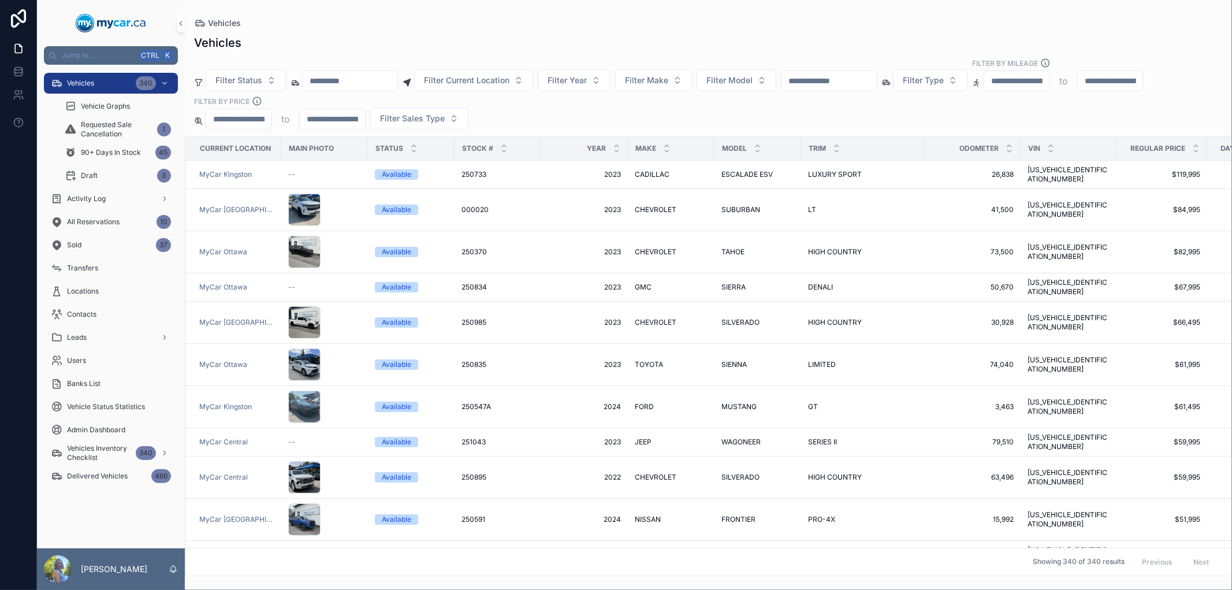
click at [876, 83] on input "scrollable content" at bounding box center [829, 81] width 95 height 16
click at [611, 81] on button "Filter Year" at bounding box center [574, 80] width 73 height 22
click at [599, 256] on div "2019" at bounding box center [602, 256] width 139 height 18
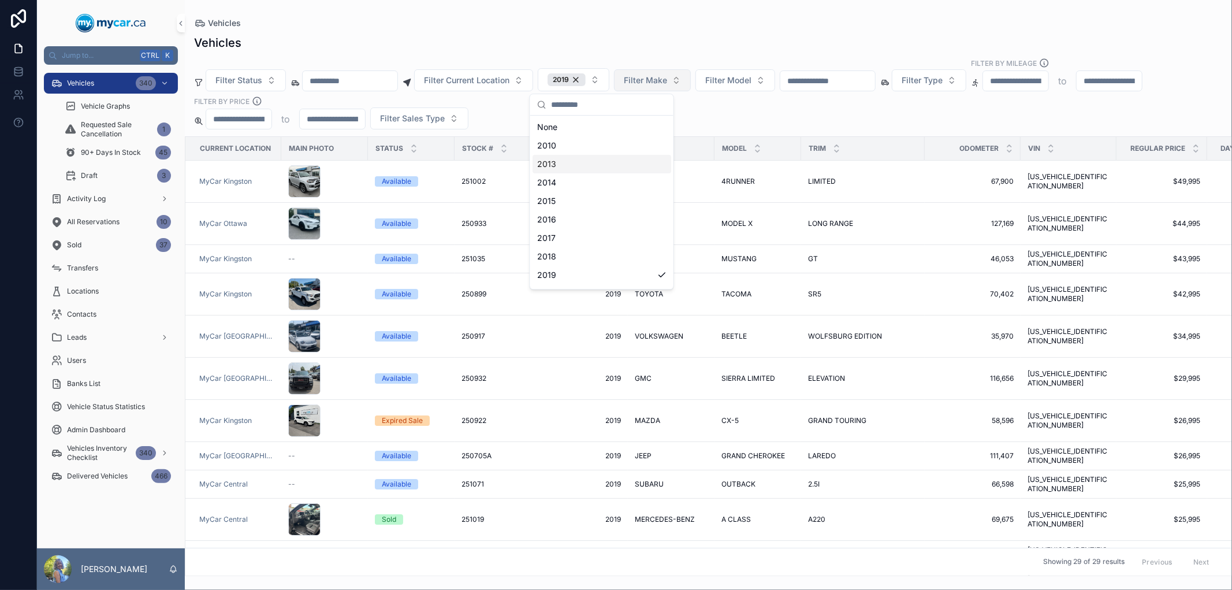
click at [667, 83] on span "Filter Make" at bounding box center [645, 81] width 43 height 12
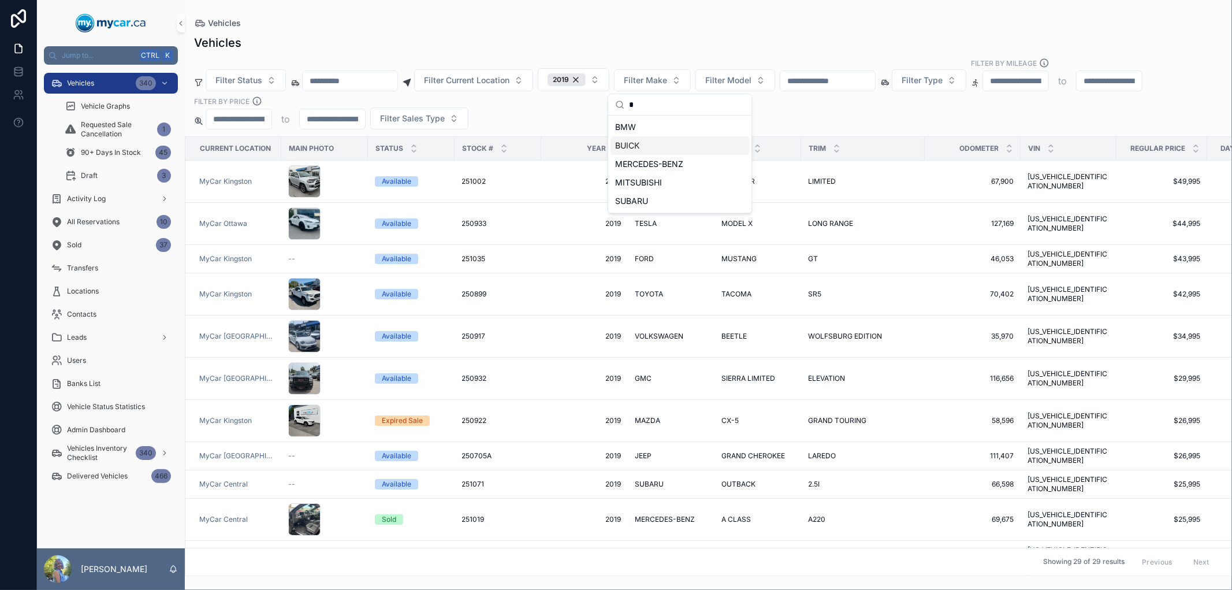
type input "*"
click at [661, 150] on div "BUICK" at bounding box center [680, 145] width 139 height 18
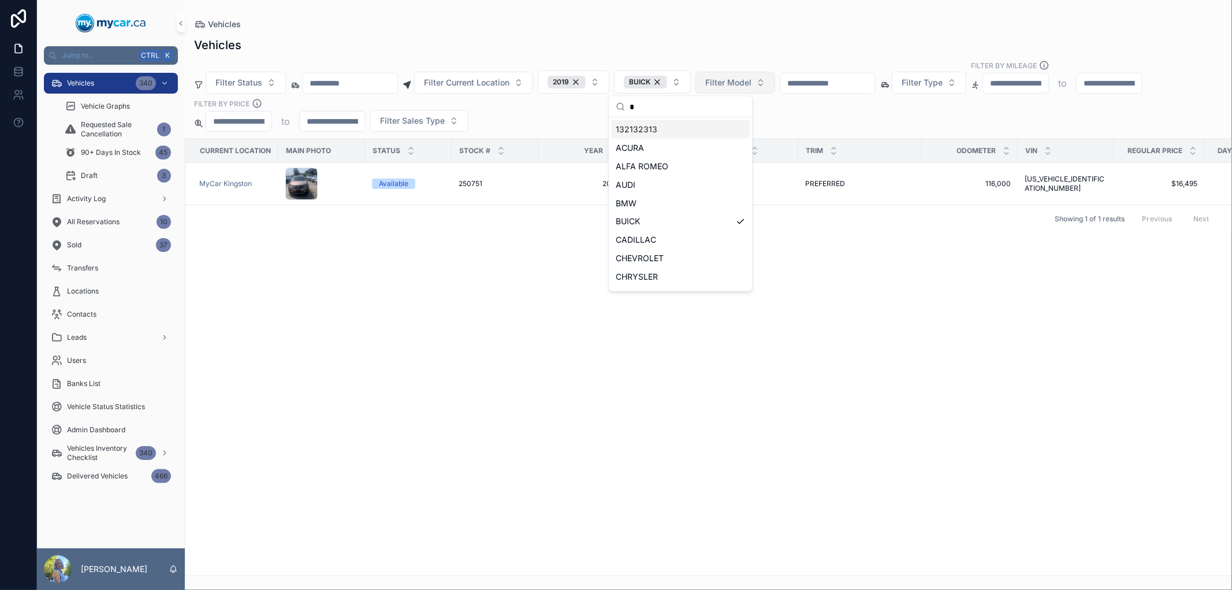
click at [771, 88] on button "Filter Model" at bounding box center [735, 83] width 80 height 22
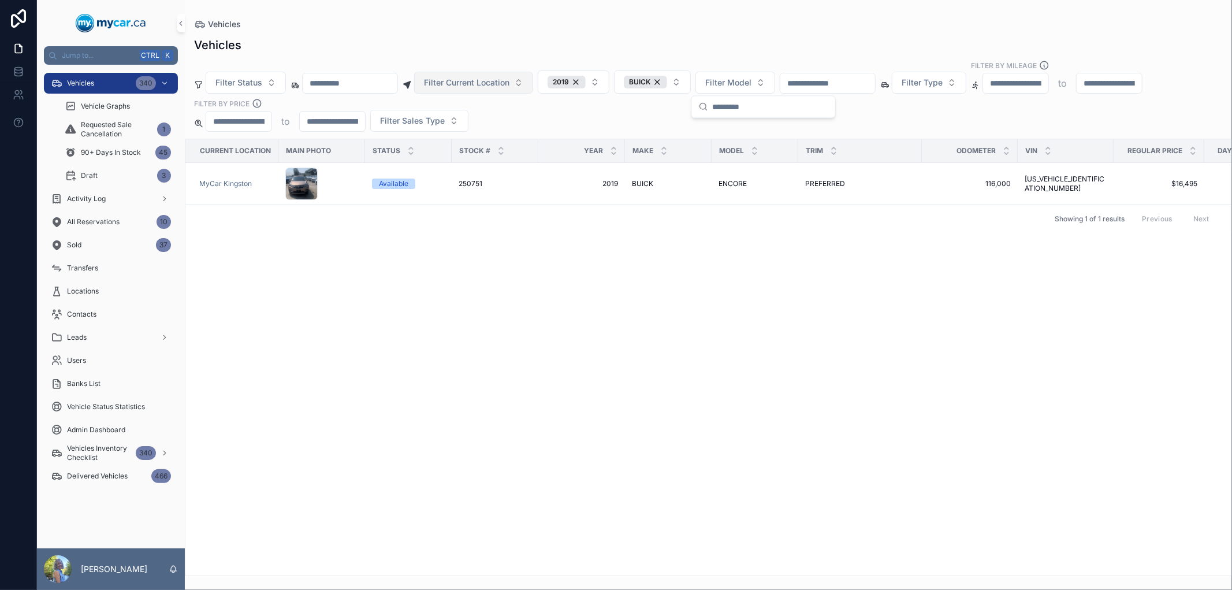
click at [533, 87] on button "Filter Current Location" at bounding box center [473, 83] width 119 height 22
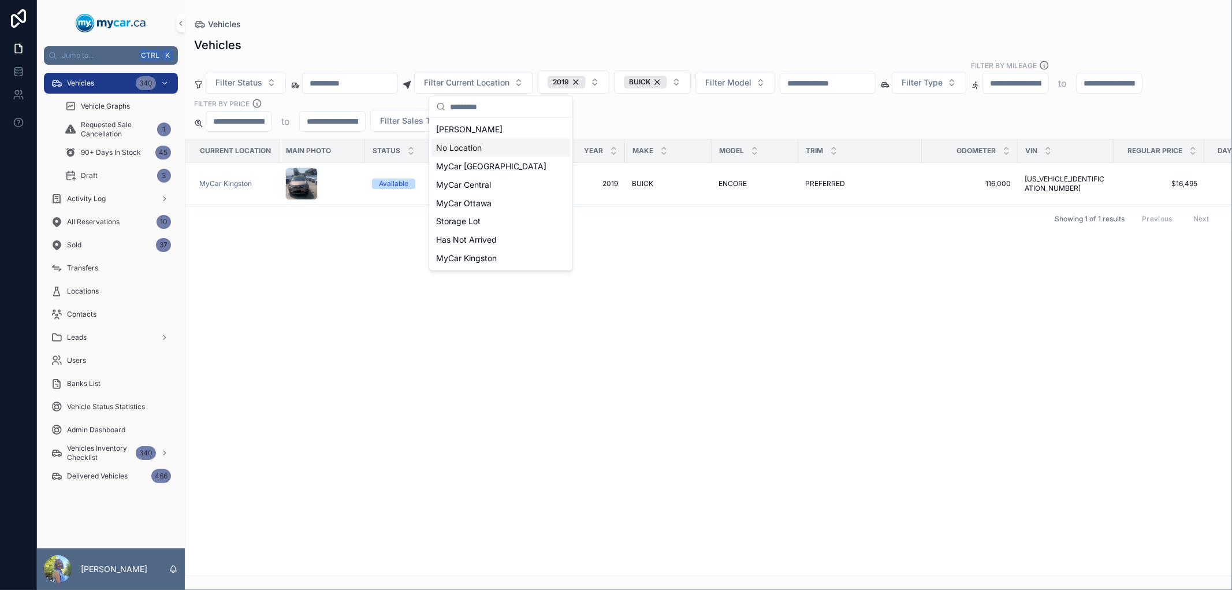
click at [520, 147] on div "No Location" at bounding box center [500, 148] width 139 height 18
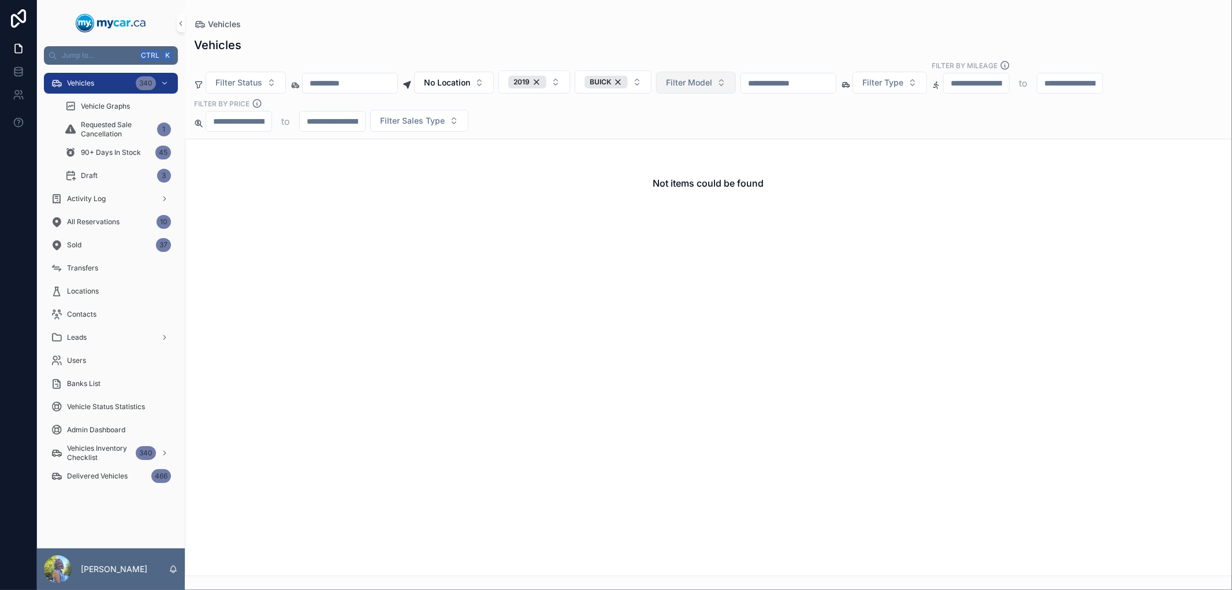
click at [694, 83] on span "Filter Model" at bounding box center [689, 83] width 46 height 12
click at [678, 53] on div "Vehicles Filter Status No Location 2019 BUICK Filter Model Filter Type Filter B…" at bounding box center [708, 303] width 1047 height 546
click at [699, 81] on span "Filter Model" at bounding box center [689, 83] width 46 height 12
type input "**"
click at [714, 169] on div "ENCORE" at bounding box center [723, 166] width 139 height 18
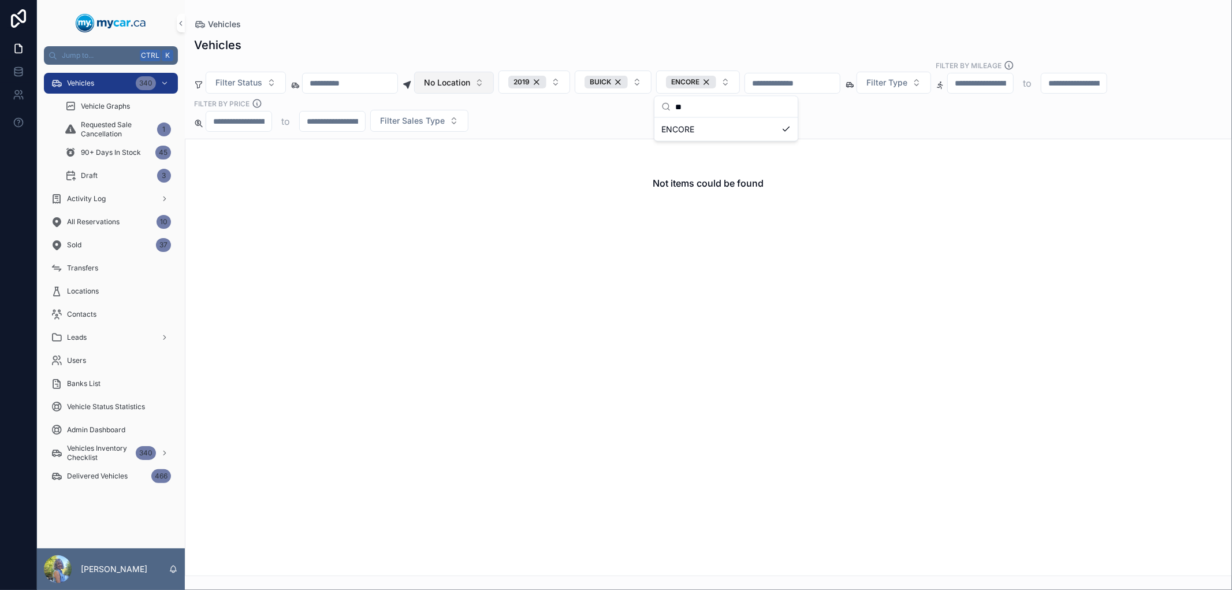
click at [494, 85] on button "No Location" at bounding box center [454, 83] width 80 height 22
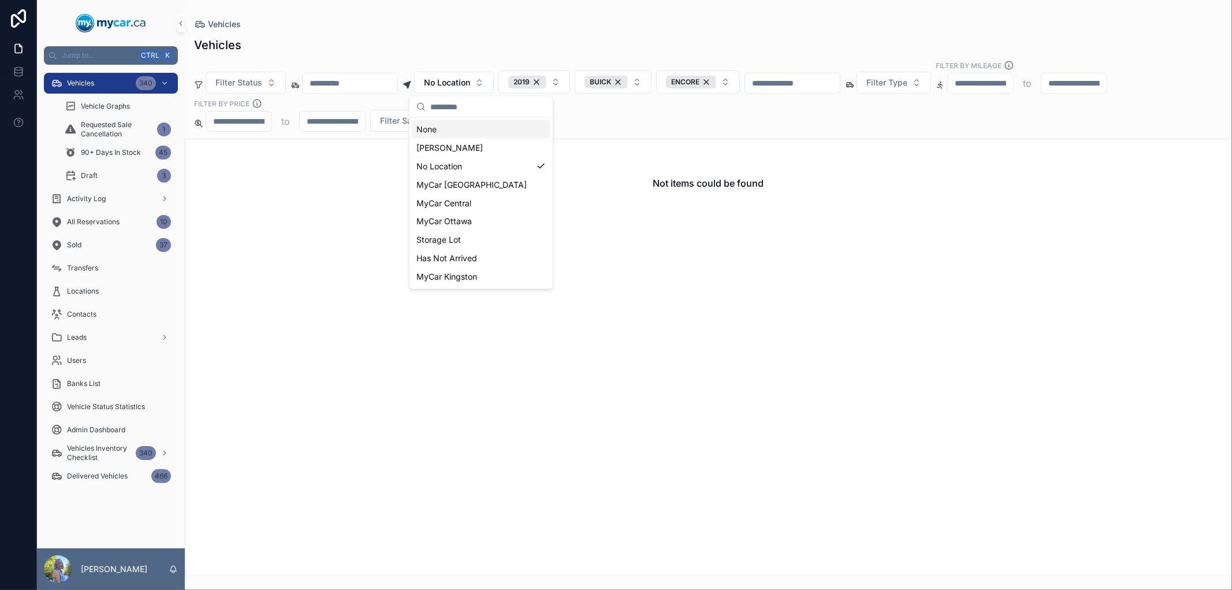
click at [488, 128] on div "None" at bounding box center [481, 129] width 139 height 18
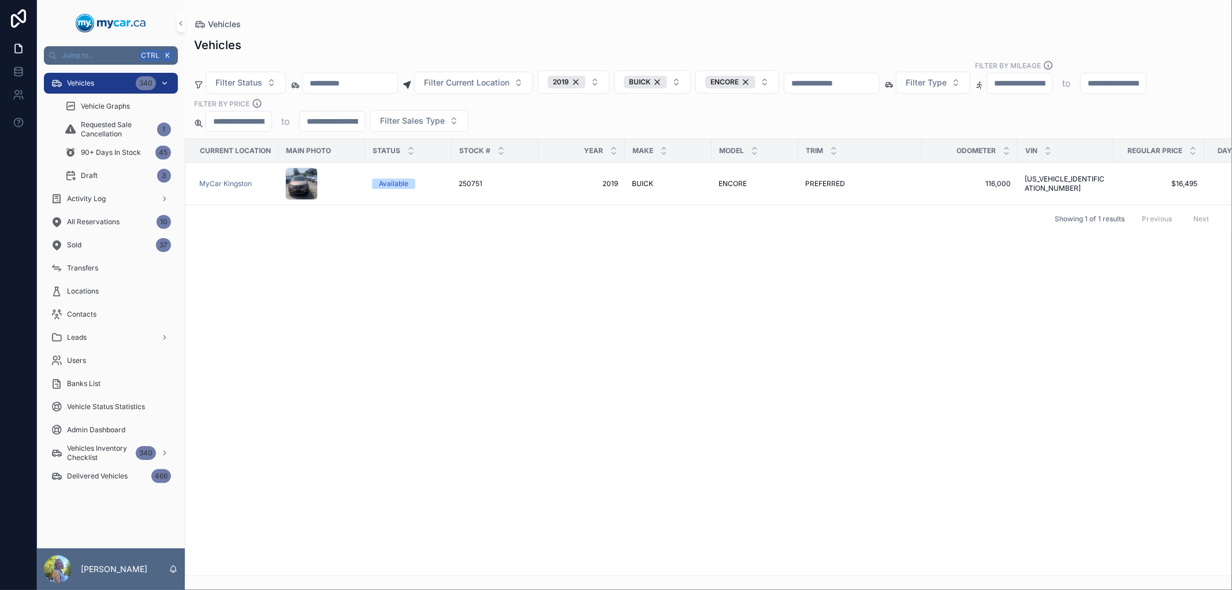
click at [87, 75] on div "Vehicles 340" at bounding box center [111, 83] width 120 height 18
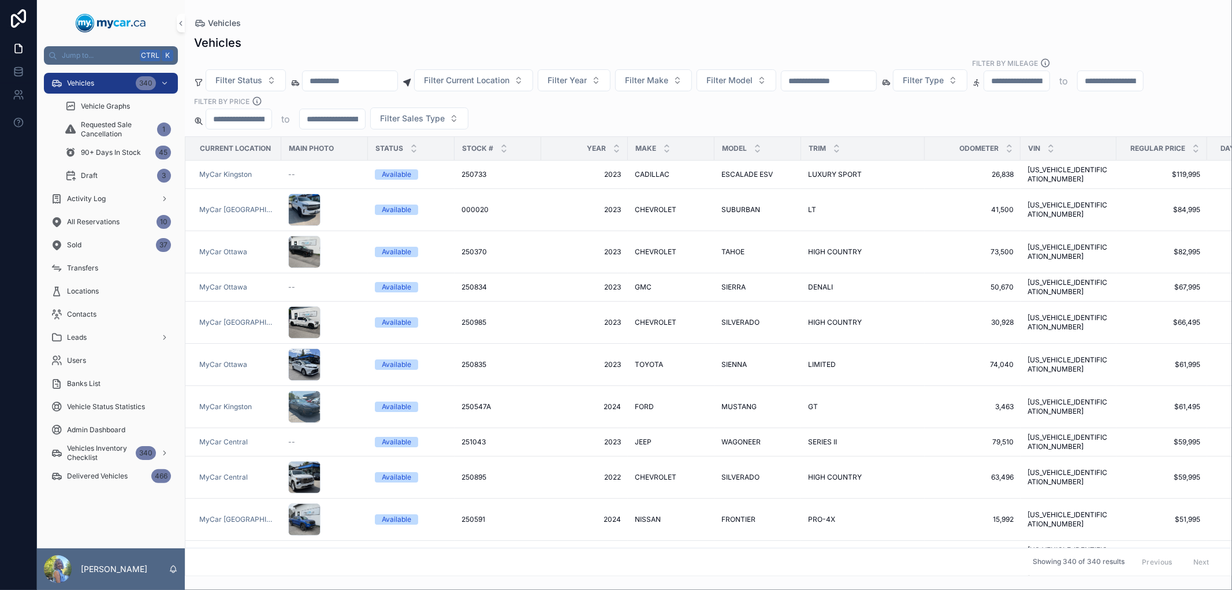
click at [876, 83] on input "scrollable content" at bounding box center [829, 81] width 95 height 16
paste input "******"
type input "******"
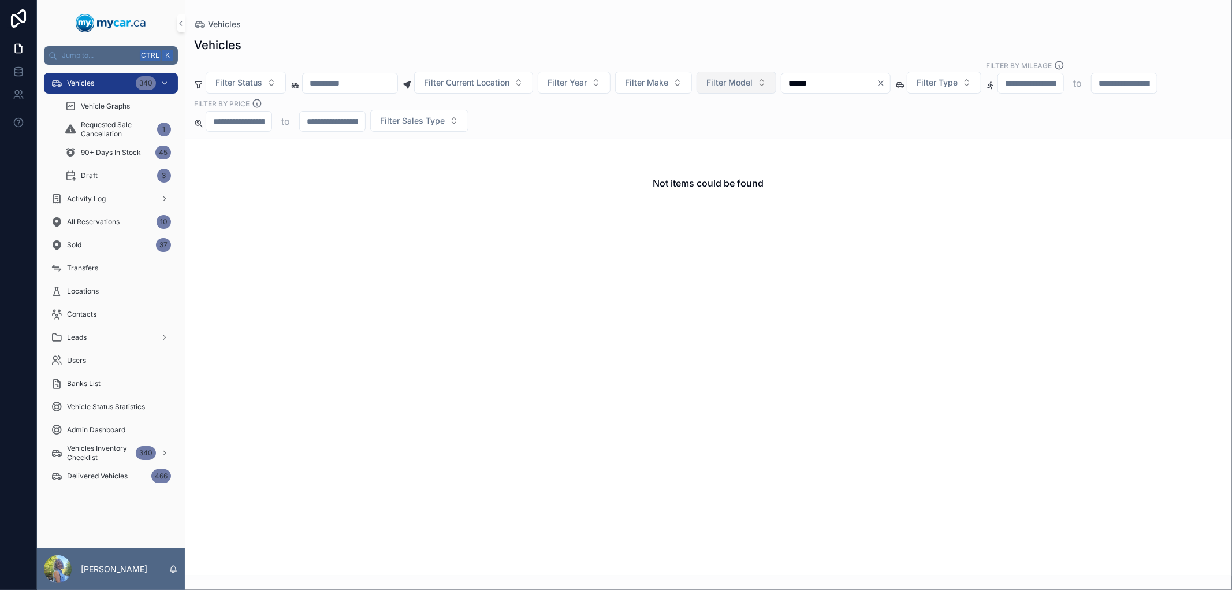
drag, startPoint x: 851, startPoint y: 84, endPoint x: 773, endPoint y: 87, distance: 78.0
click at [773, 87] on div "Filter Status Filter Current Location Filter Year Filter Make Filter Model ****…" at bounding box center [708, 96] width 1047 height 72
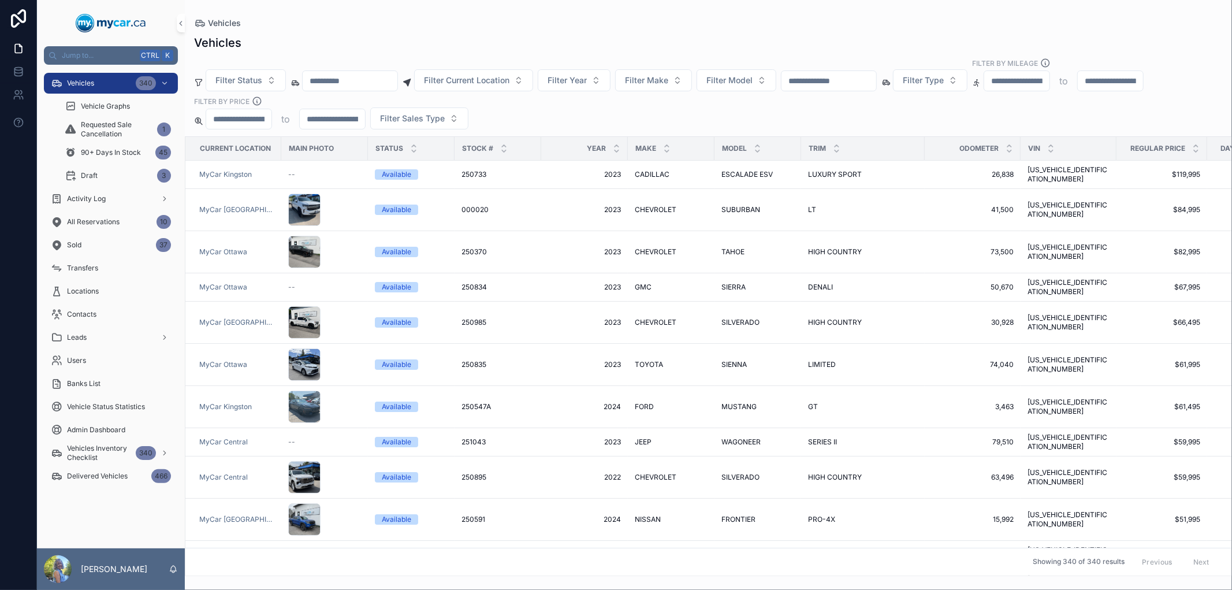
click at [876, 79] on input "scrollable content" at bounding box center [829, 81] width 95 height 16
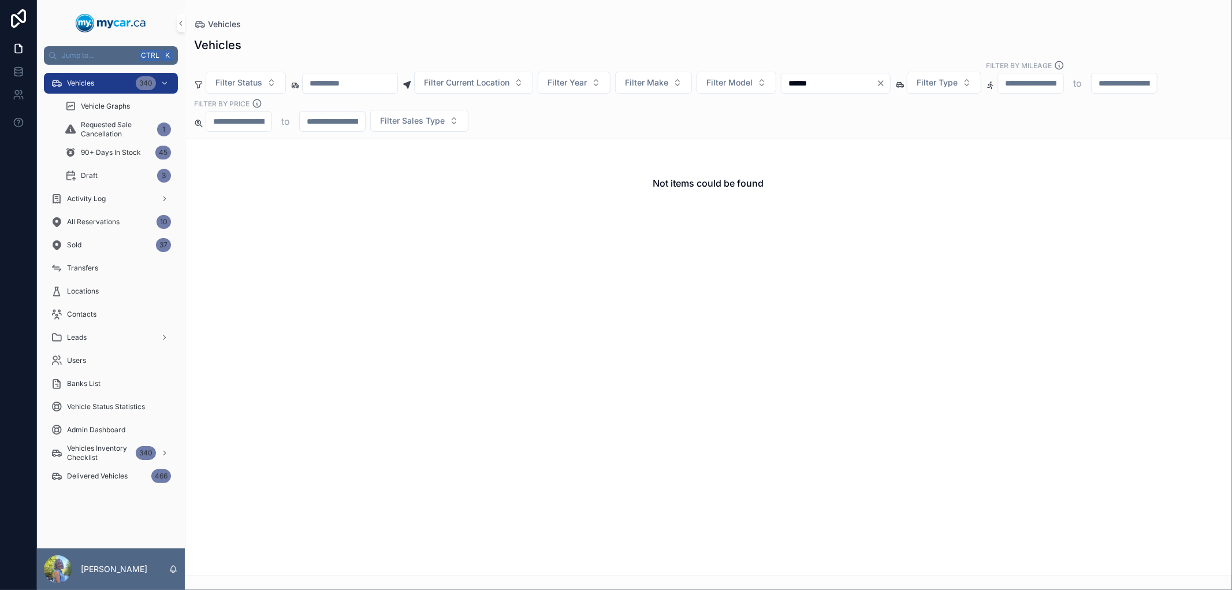
click at [818, 82] on input "******" at bounding box center [829, 83] width 95 height 16
type input "******"
click at [120, 201] on div "Activity Log" at bounding box center [111, 198] width 120 height 18
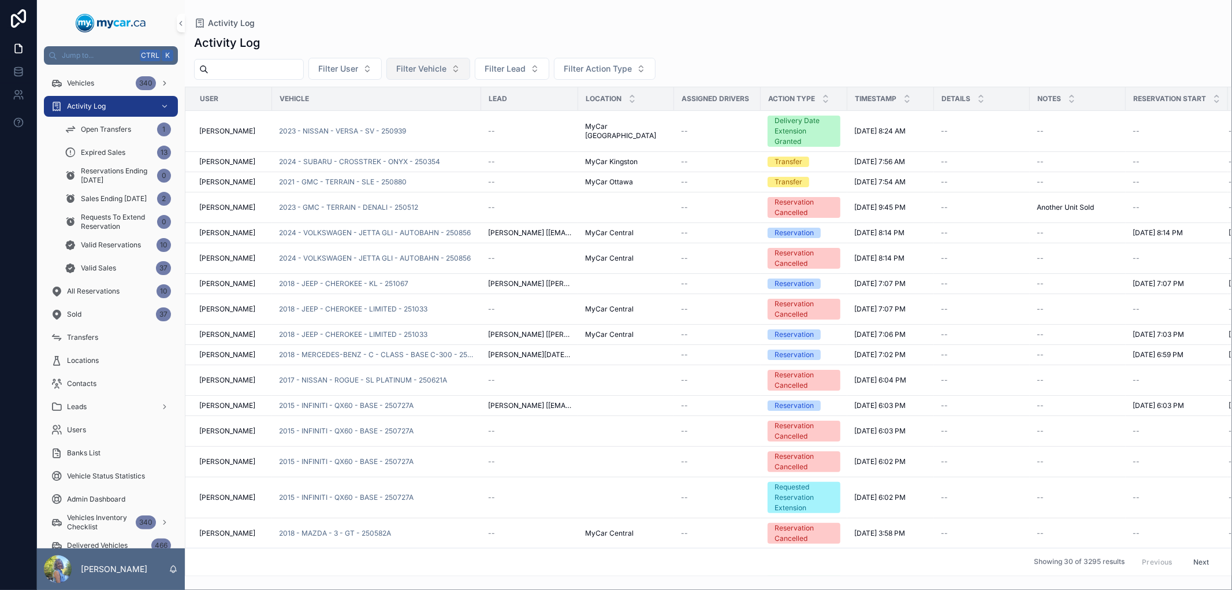
click at [446, 66] on span "Filter Vehicle" at bounding box center [421, 69] width 50 height 12
type input "******"
click at [435, 118] on span "2018 - AUDI - Q7 - PROGRESSIVE - 250915" at bounding box center [448, 116] width 116 height 12
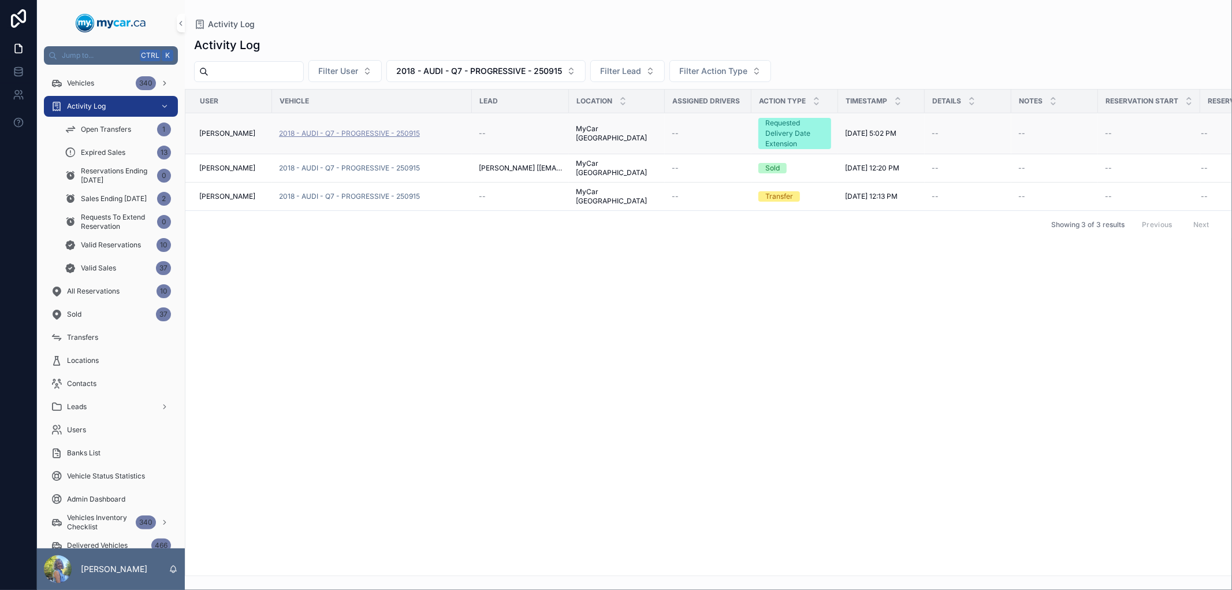
click at [336, 133] on span "2018 - AUDI - Q7 - PROGRESSIVE - 250915" at bounding box center [349, 133] width 141 height 9
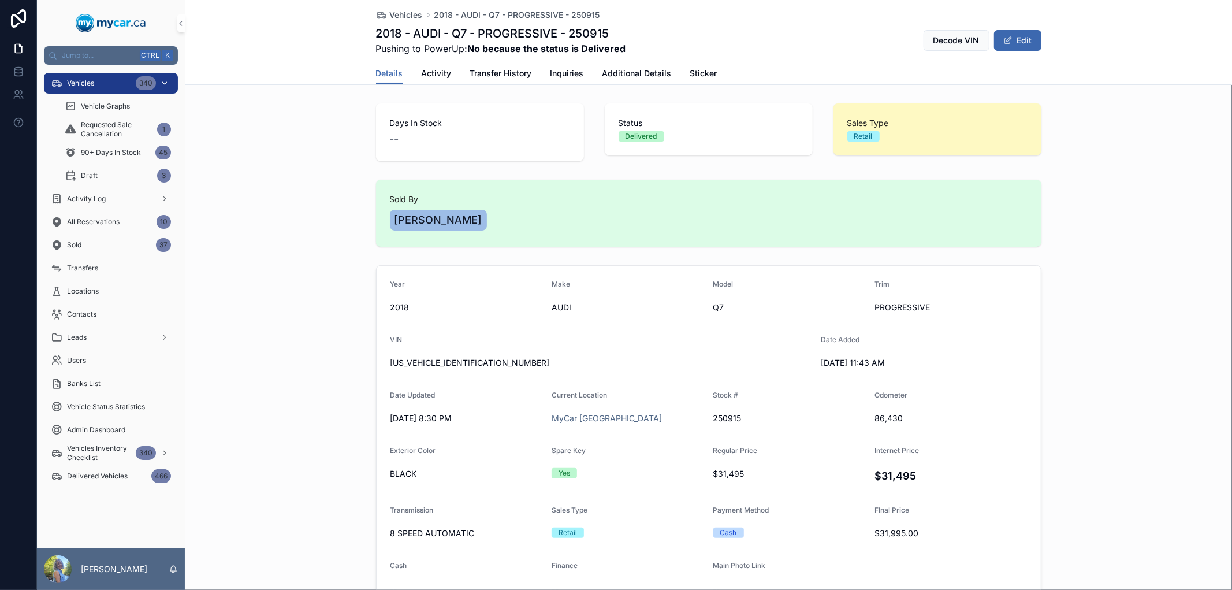
click at [100, 85] on div "Vehicles 340" at bounding box center [111, 83] width 120 height 18
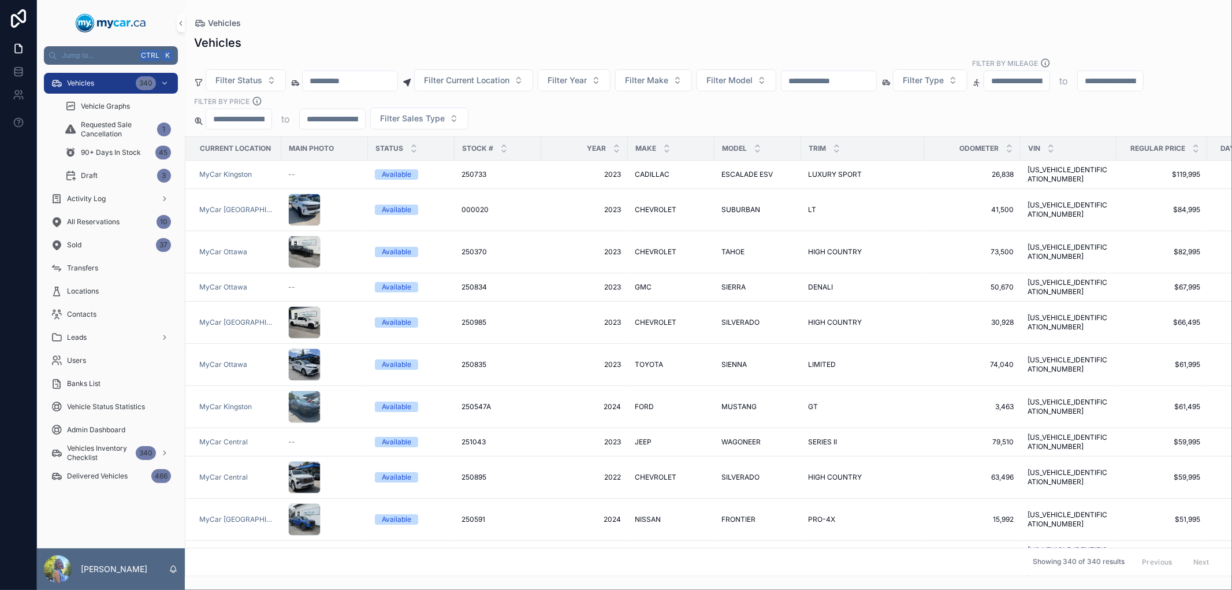
click at [862, 81] on input "scrollable content" at bounding box center [829, 81] width 95 height 16
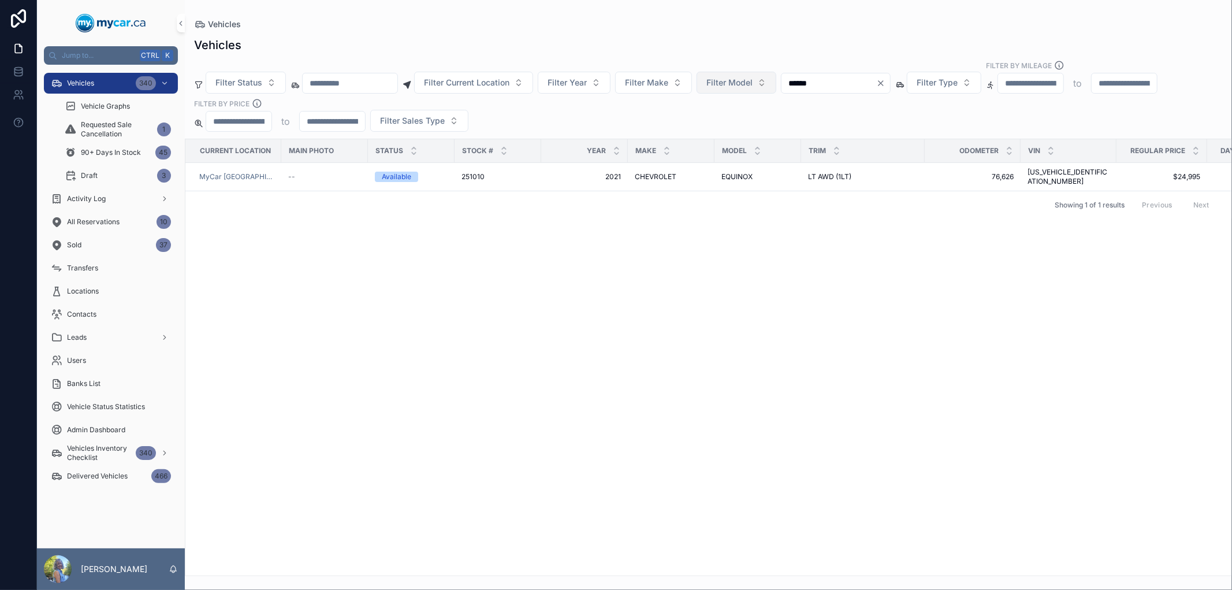
drag, startPoint x: 859, startPoint y: 84, endPoint x: 776, endPoint y: 83, distance: 83.8
click at [776, 83] on div "Filter Status Filter Current Location Filter Year Filter Make Filter Model ****…" at bounding box center [708, 96] width 1047 height 72
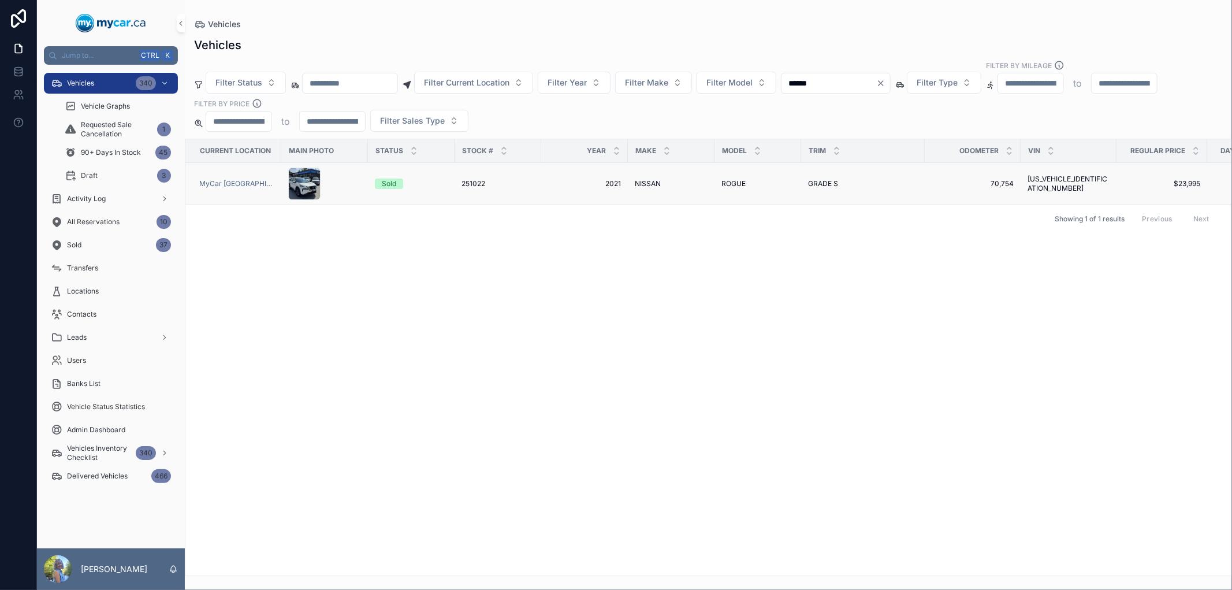
type input "******"
click at [471, 185] on span "251022" at bounding box center [474, 183] width 24 height 9
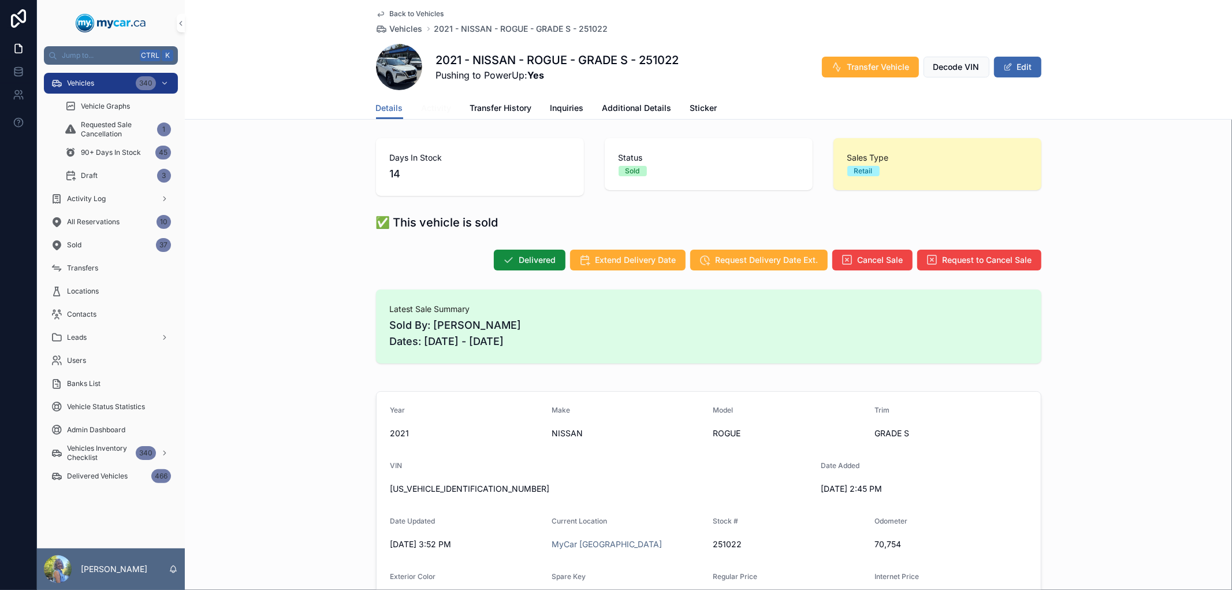
click at [426, 103] on span "Activity" at bounding box center [437, 108] width 30 height 12
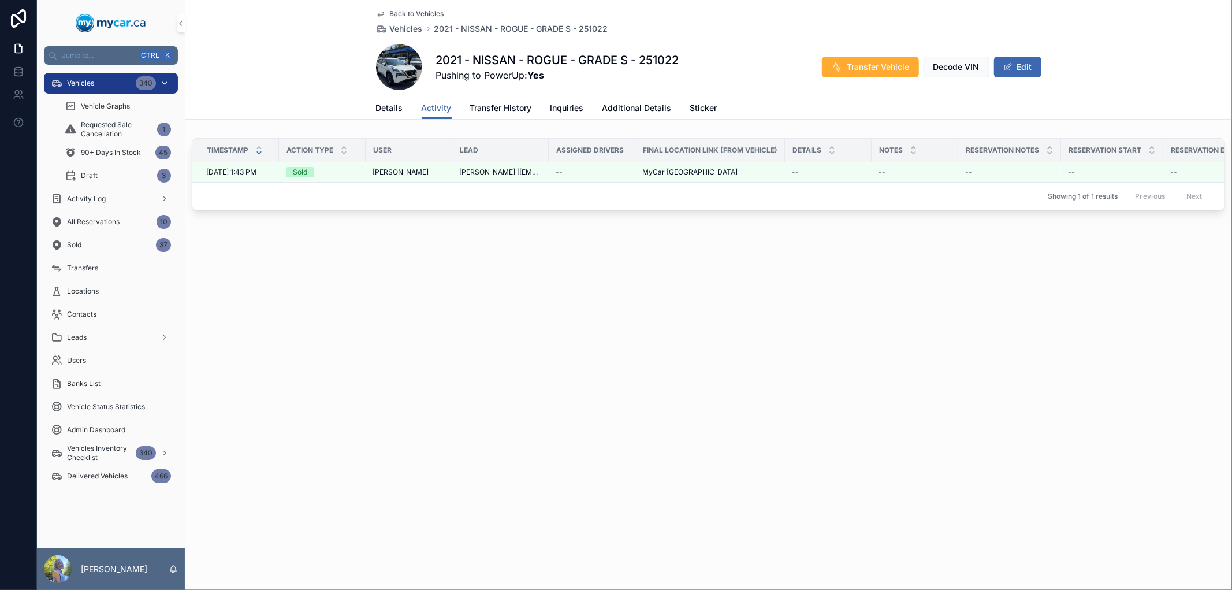
click at [99, 81] on div "Vehicles 340" at bounding box center [111, 83] width 120 height 18
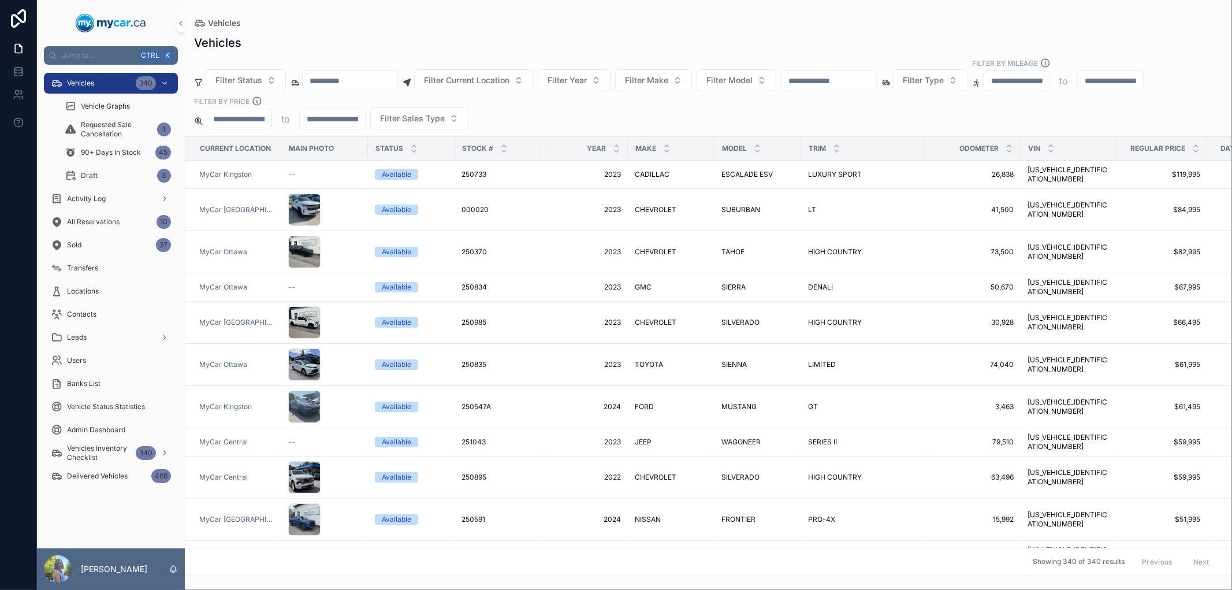
click at [864, 82] on input "scrollable content" at bounding box center [829, 81] width 95 height 16
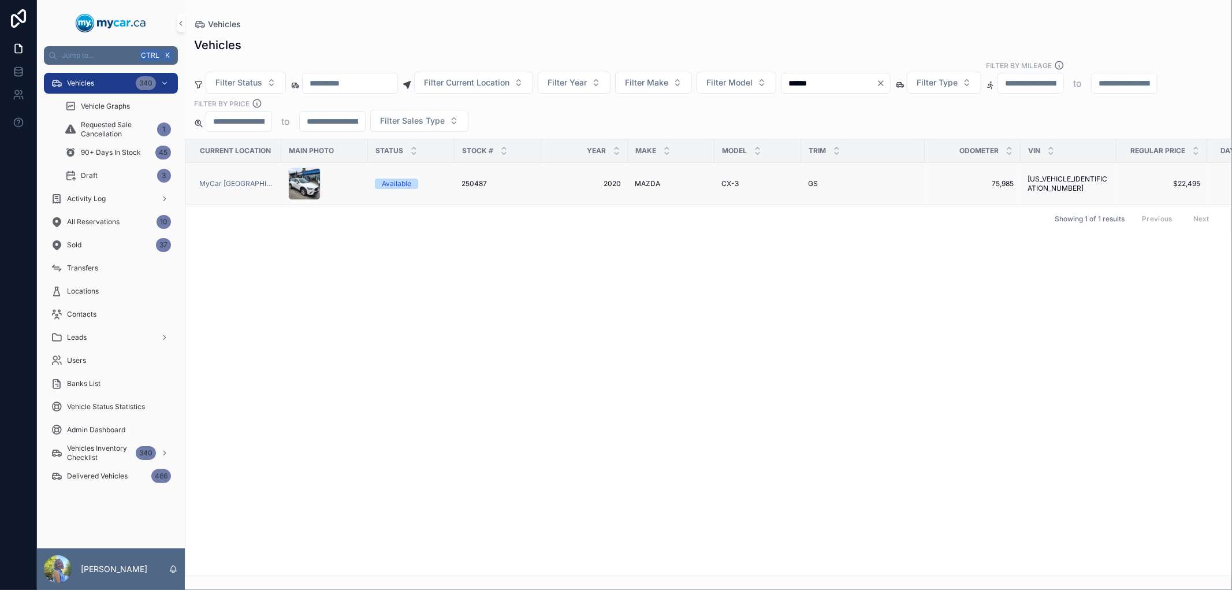
type input "******"
click at [470, 180] on span "250487" at bounding box center [474, 183] width 25 height 9
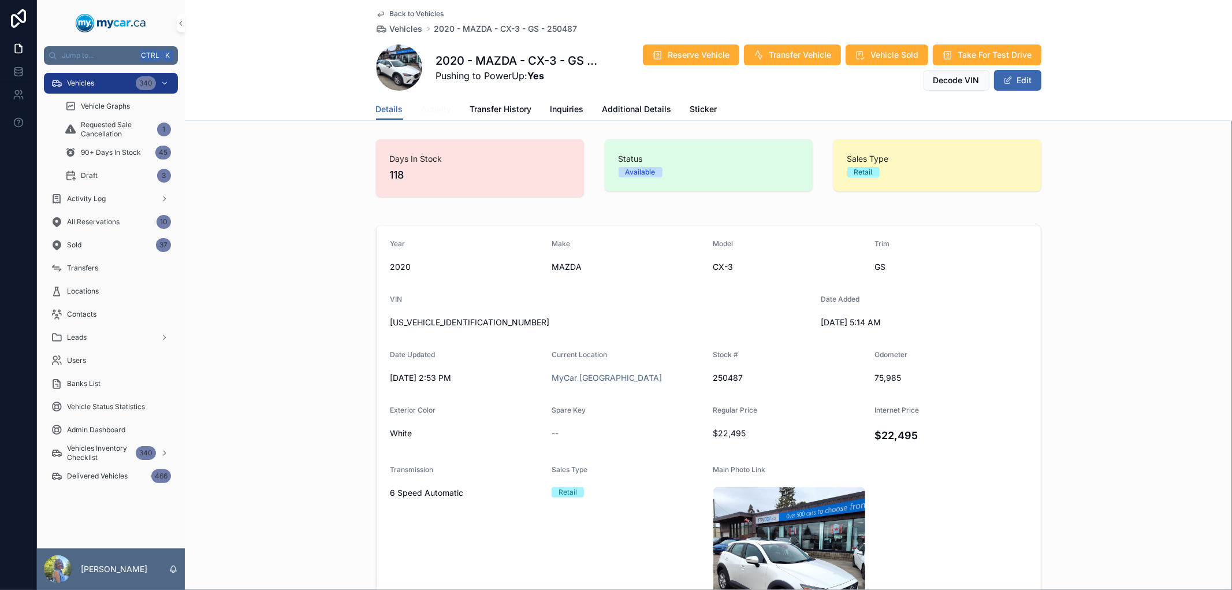
click at [429, 106] on span "Activity" at bounding box center [437, 109] width 30 height 12
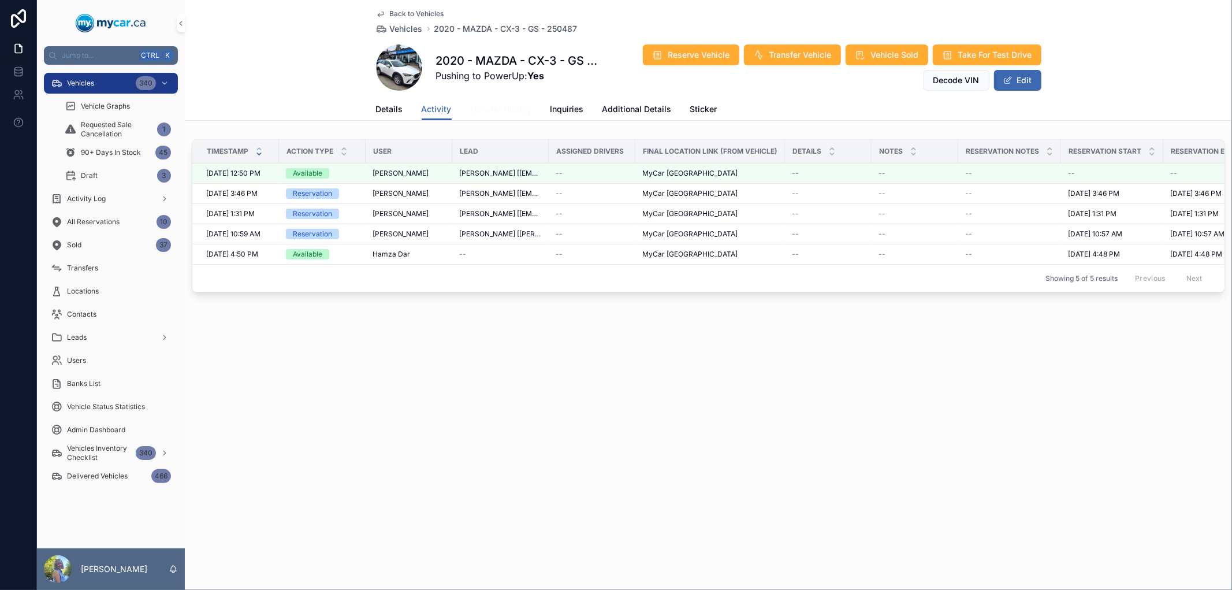
click at [498, 114] on link "Transfer History" at bounding box center [501, 110] width 62 height 23
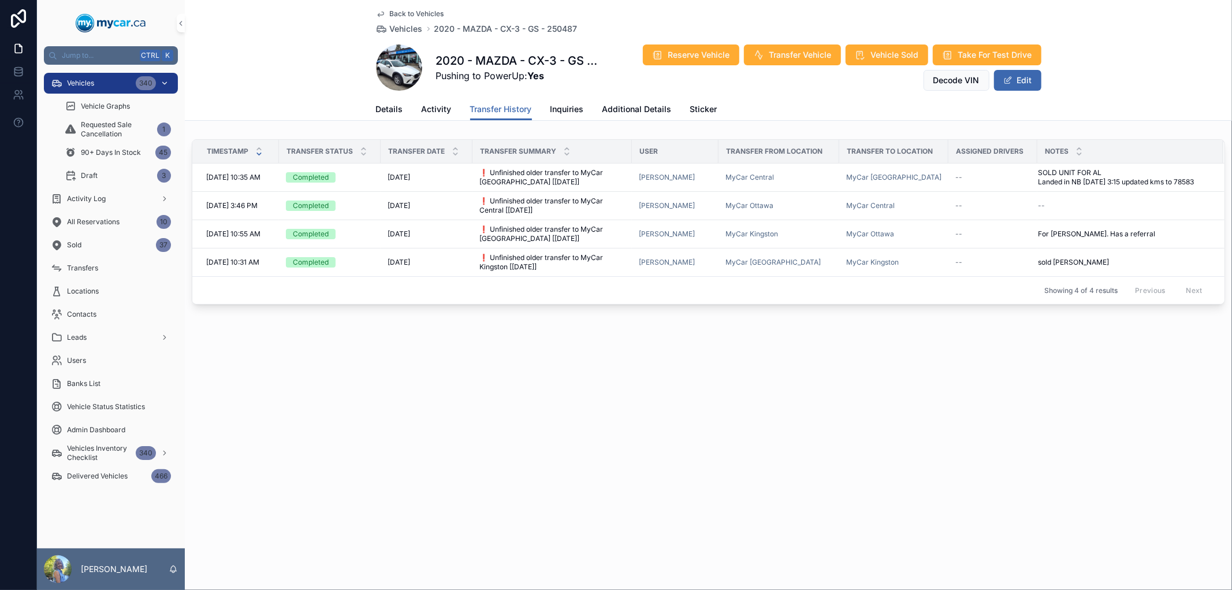
click at [105, 84] on div "Vehicles 340" at bounding box center [111, 83] width 120 height 18
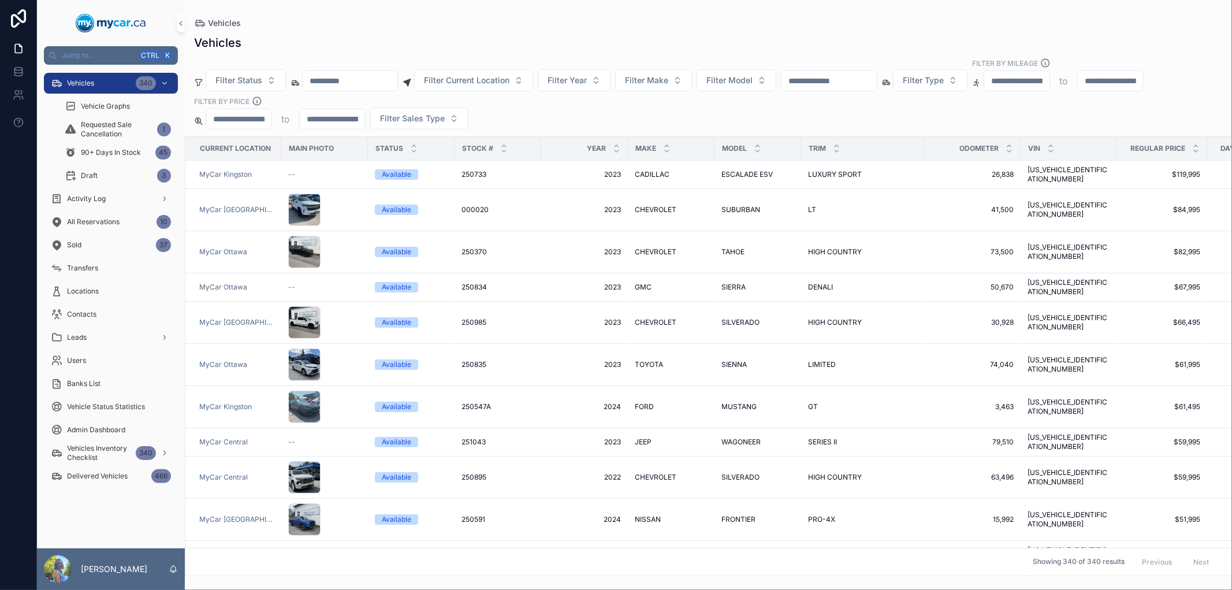
click at [849, 76] on input "scrollable content" at bounding box center [829, 81] width 95 height 16
click at [111, 198] on div "Activity Log" at bounding box center [111, 198] width 120 height 18
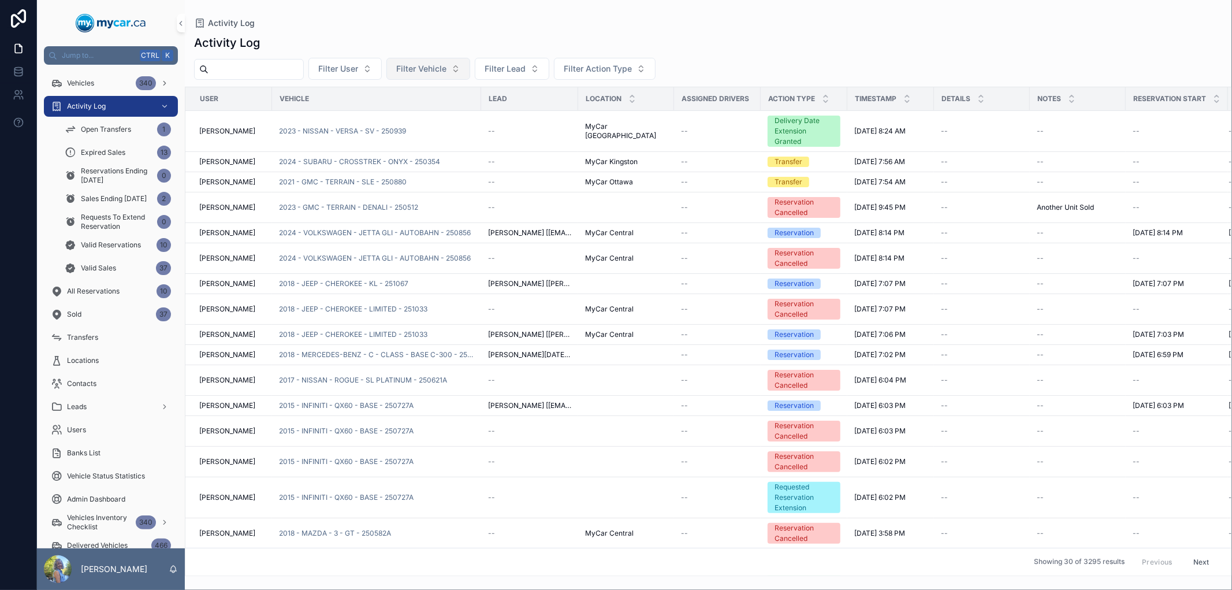
click at [442, 66] on span "Filter Vehicle" at bounding box center [421, 69] width 50 height 12
type input "******"
click at [459, 114] on span "2018 - AUDI - Q7 - PROGRESSIVE - 250915" at bounding box center [448, 116] width 116 height 12
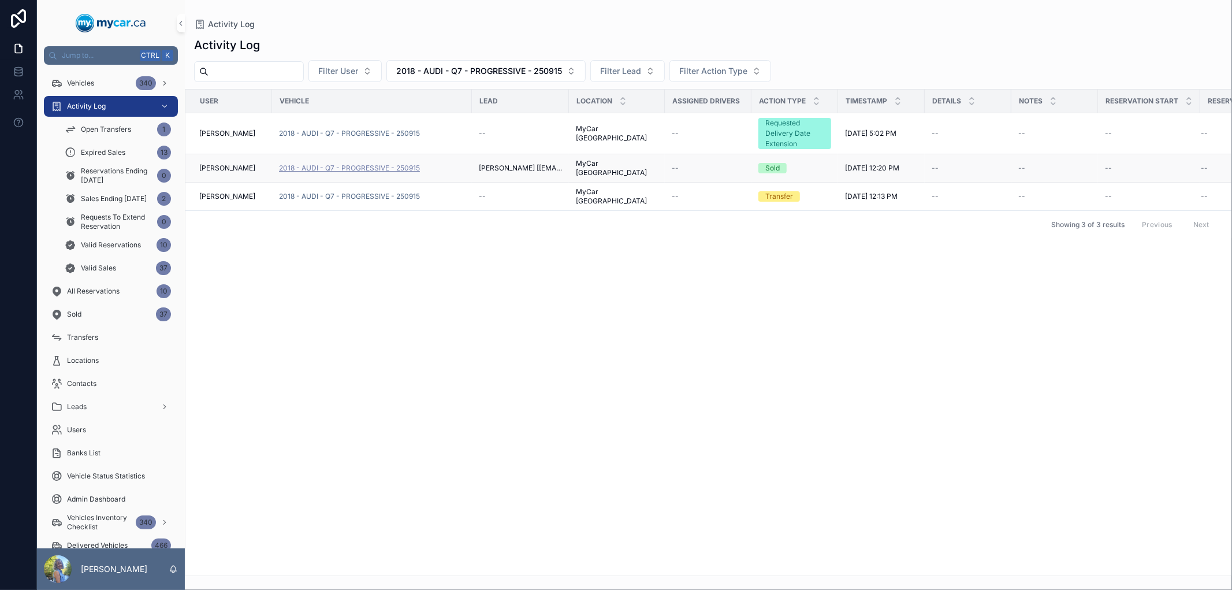
click at [420, 166] on span "2018 - AUDI - Q7 - PROGRESSIVE - 250915" at bounding box center [349, 167] width 141 height 9
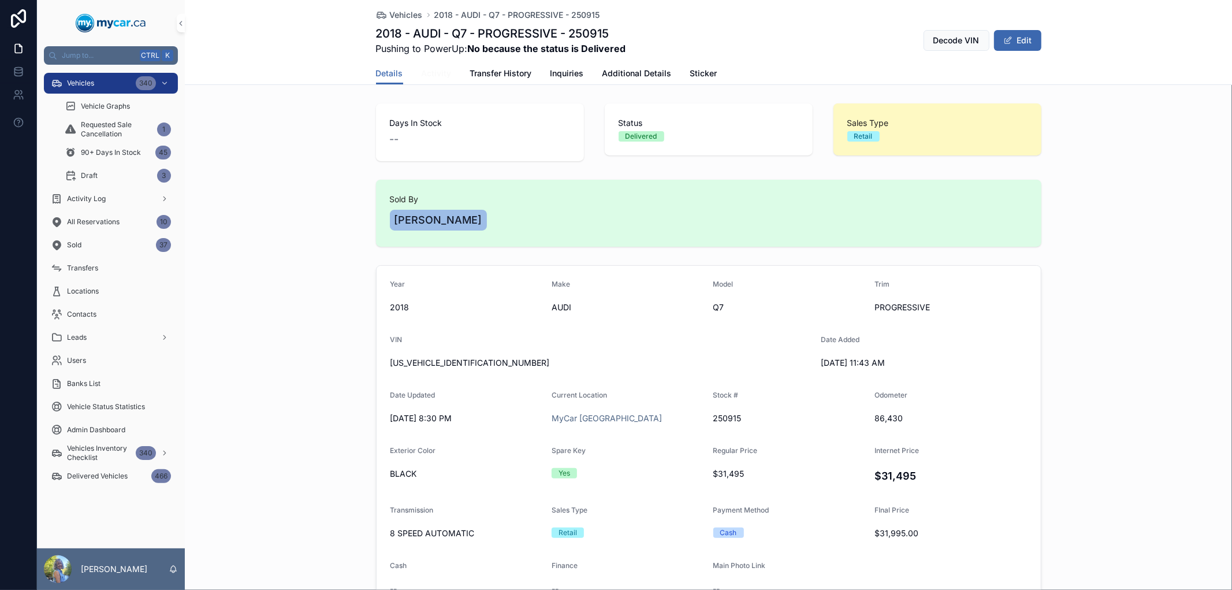
click at [422, 70] on span "Activity" at bounding box center [437, 74] width 30 height 12
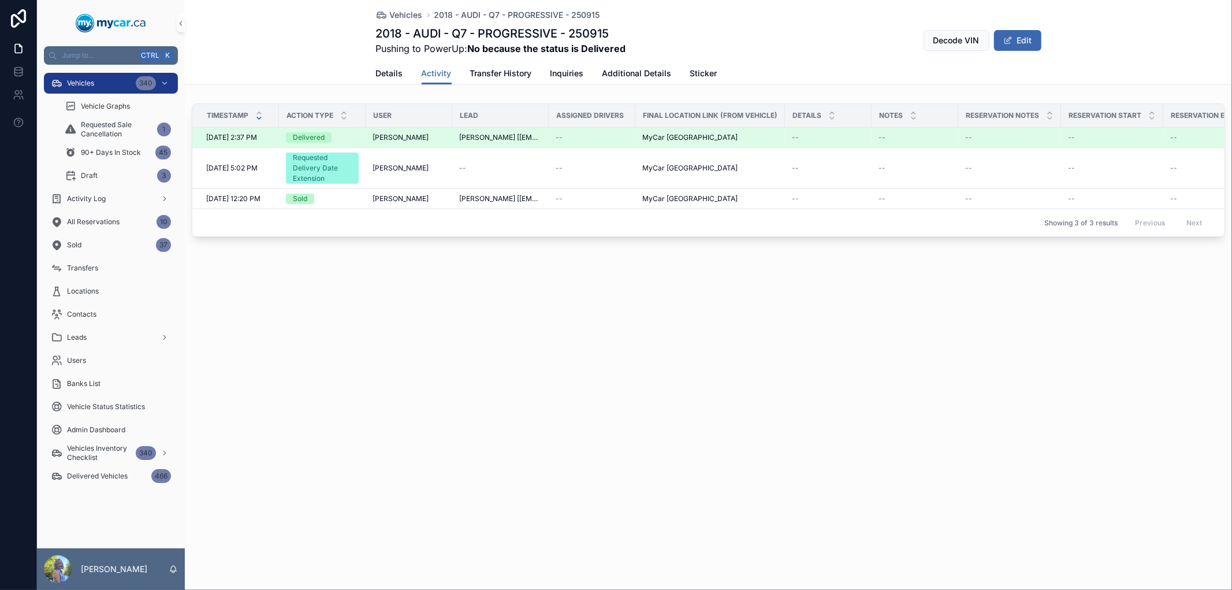
click at [481, 140] on span "KEVIN LADD [laddy53@hotmail.com]" at bounding box center [500, 137] width 83 height 9
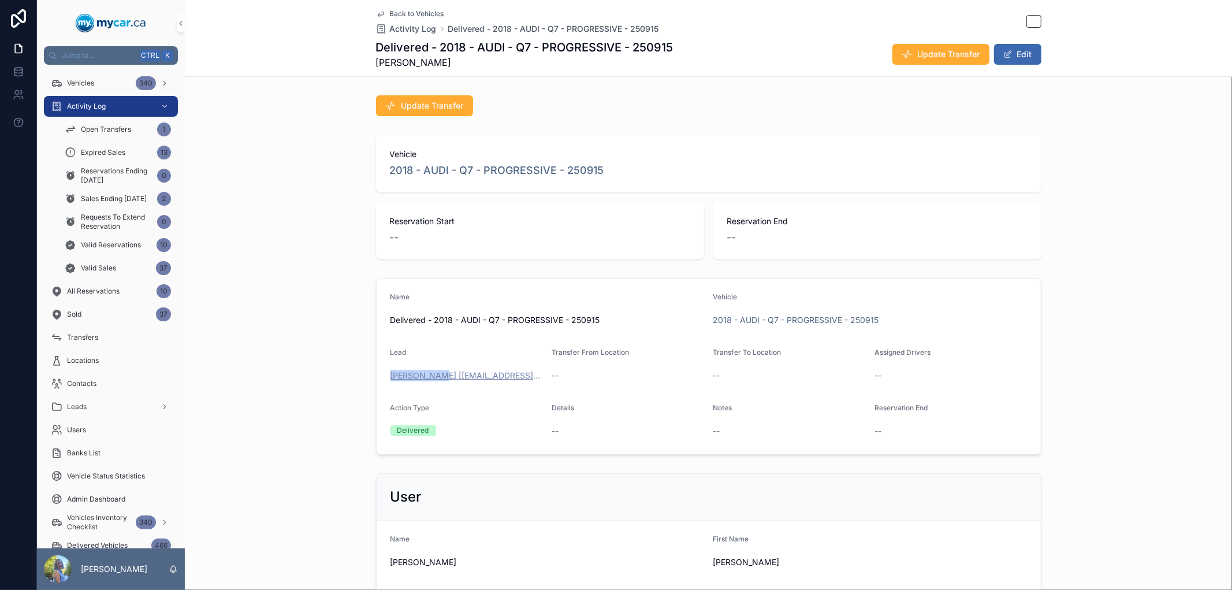
drag, startPoint x: 382, startPoint y: 371, endPoint x: 435, endPoint y: 371, distance: 52.6
click at [435, 371] on form "Name Delivered - 2018 - AUDI - Q7 - PROGRESSIVE - 250915 Vehicle 2018 - AUDI - …" at bounding box center [709, 366] width 664 height 176
copy span "KEVIN LADD"
